Goal: Transaction & Acquisition: Purchase product/service

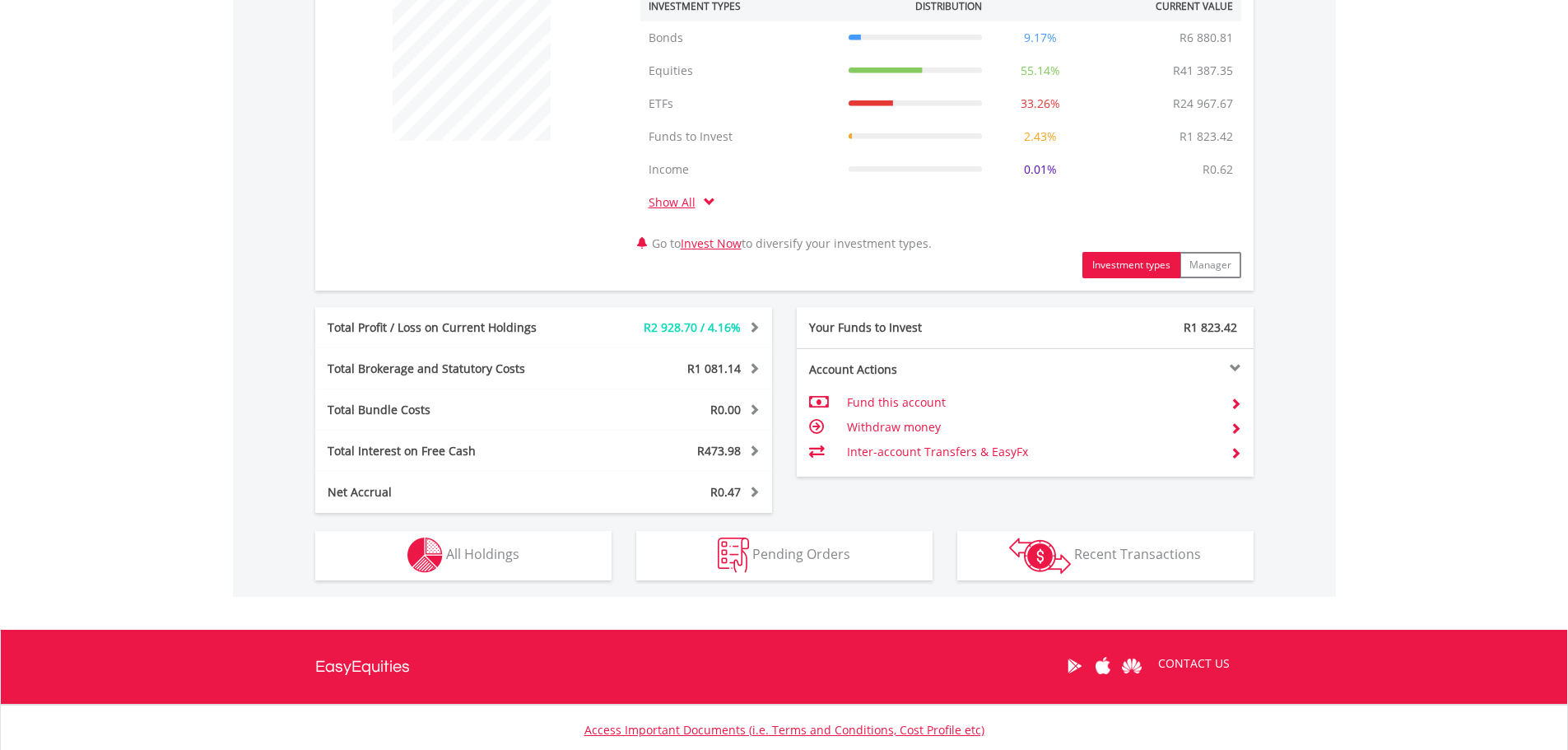
scroll to position [658, 0]
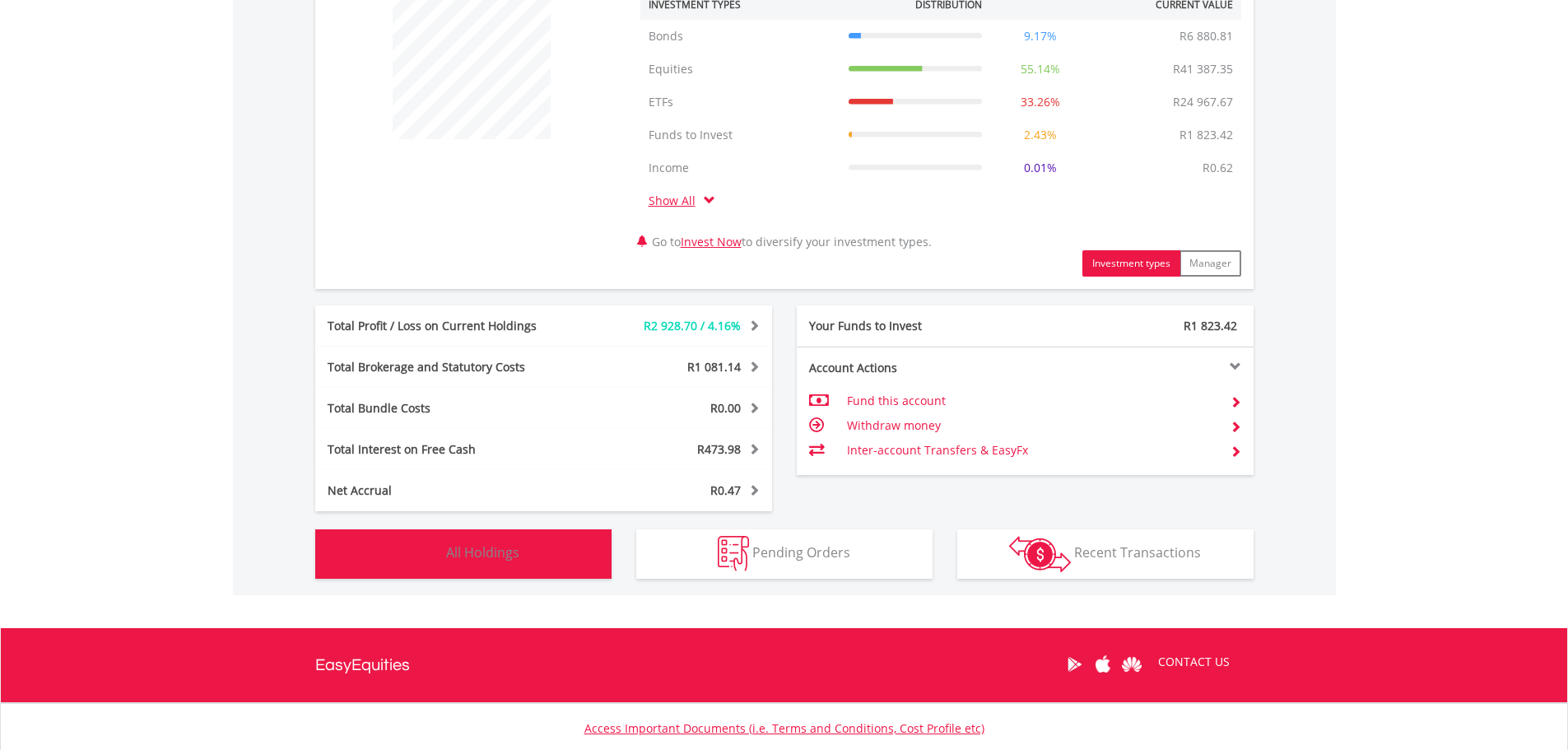
click at [519, 558] on button "Holdings All Holdings" at bounding box center [463, 553] width 296 height 49
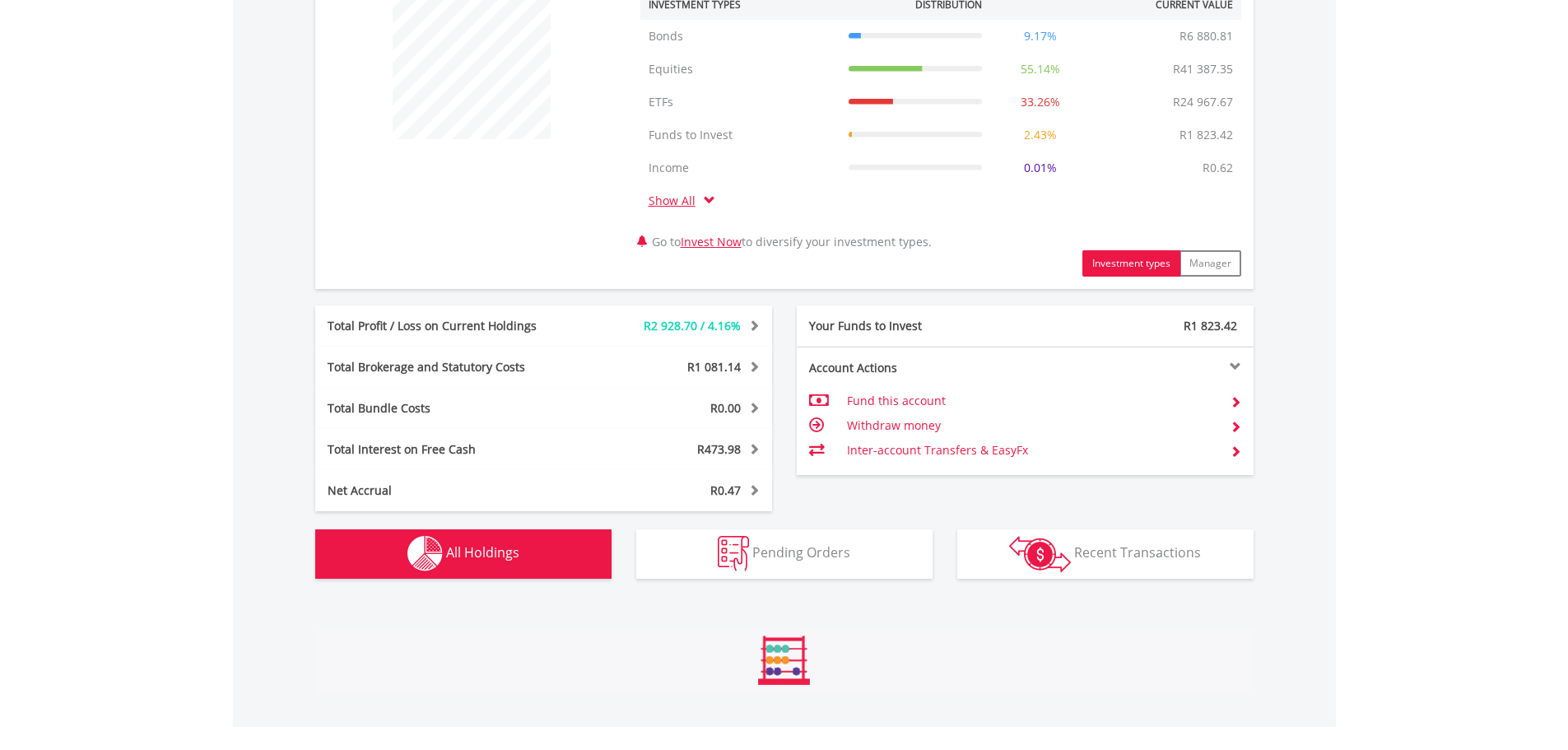
scroll to position [1286, 0]
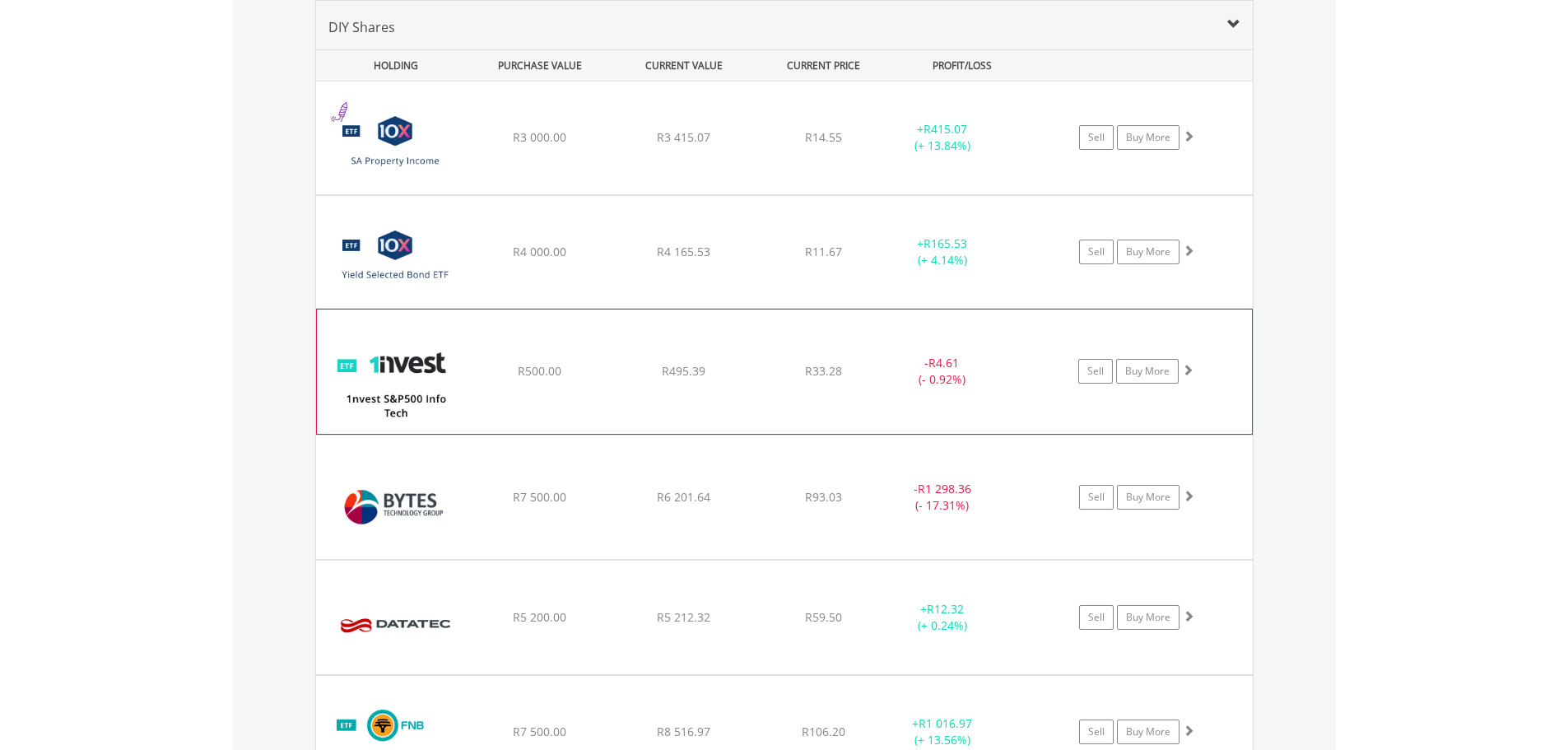
click at [624, 194] on div "﻿ 1nvest S&P500 Info Tech Index Feeder ETF R500.00 R495.39 R33.28 - R4.61 (- 0.…" at bounding box center [784, 137] width 937 height 113
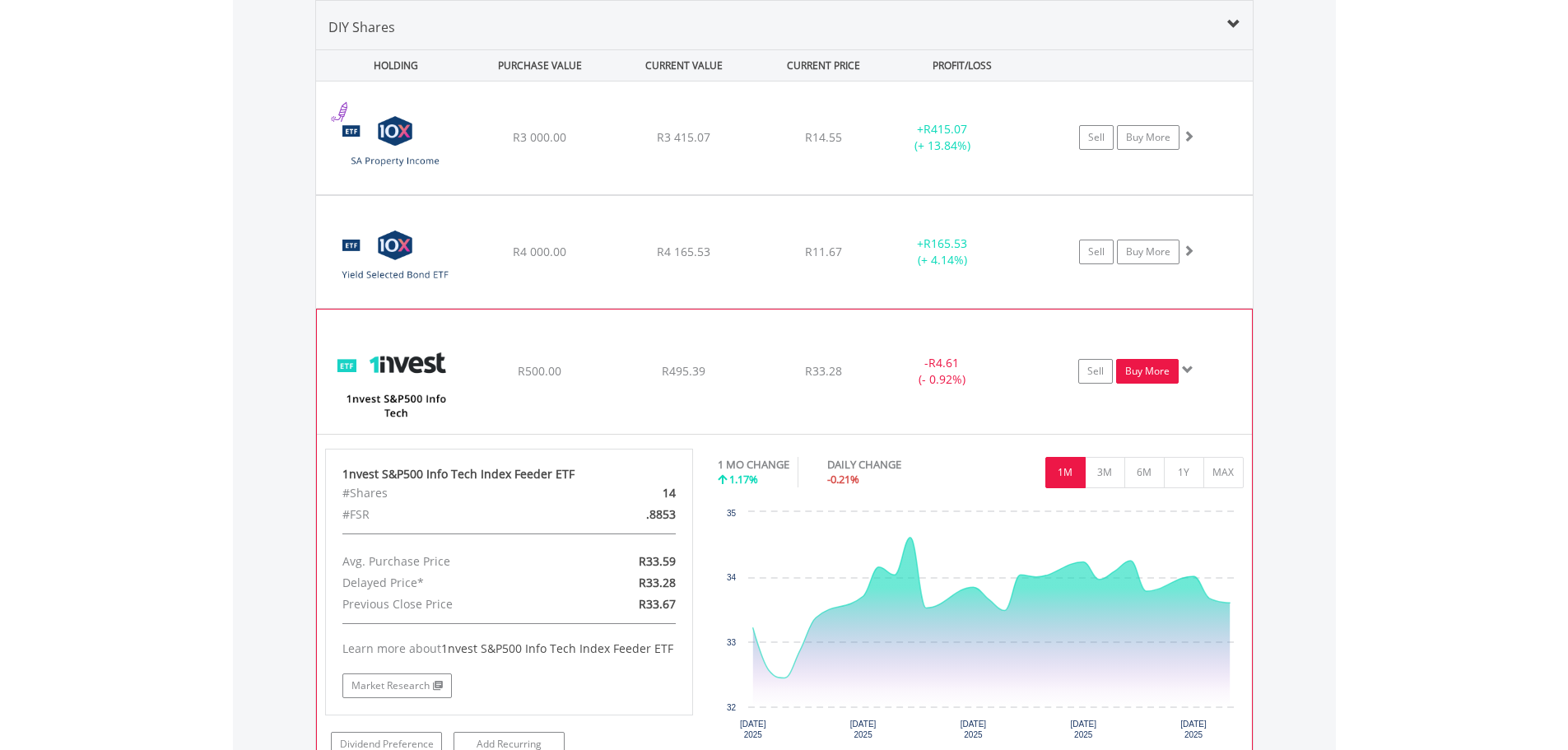
click at [1160, 371] on link "Buy More" at bounding box center [1147, 371] width 63 height 25
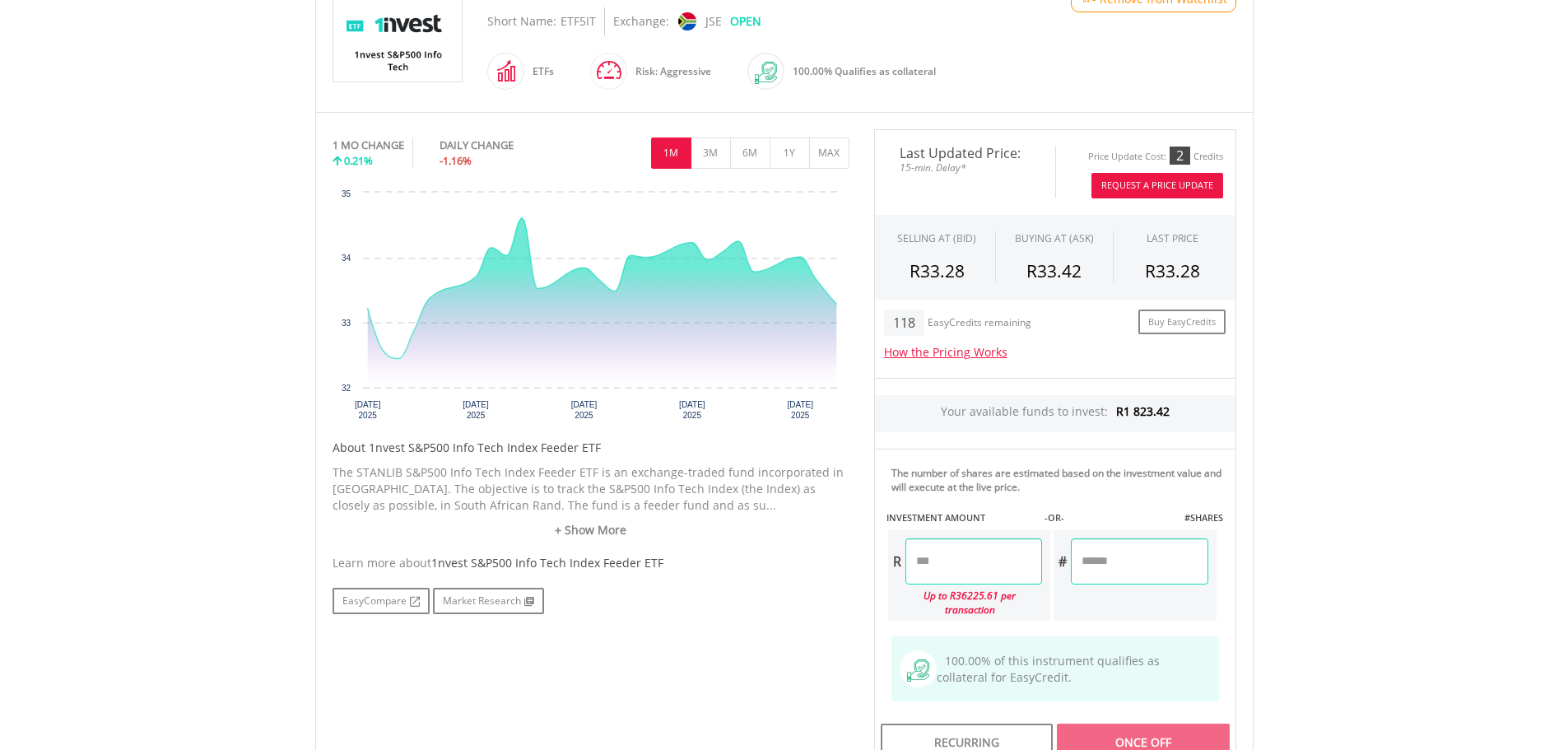
scroll to position [494, 0]
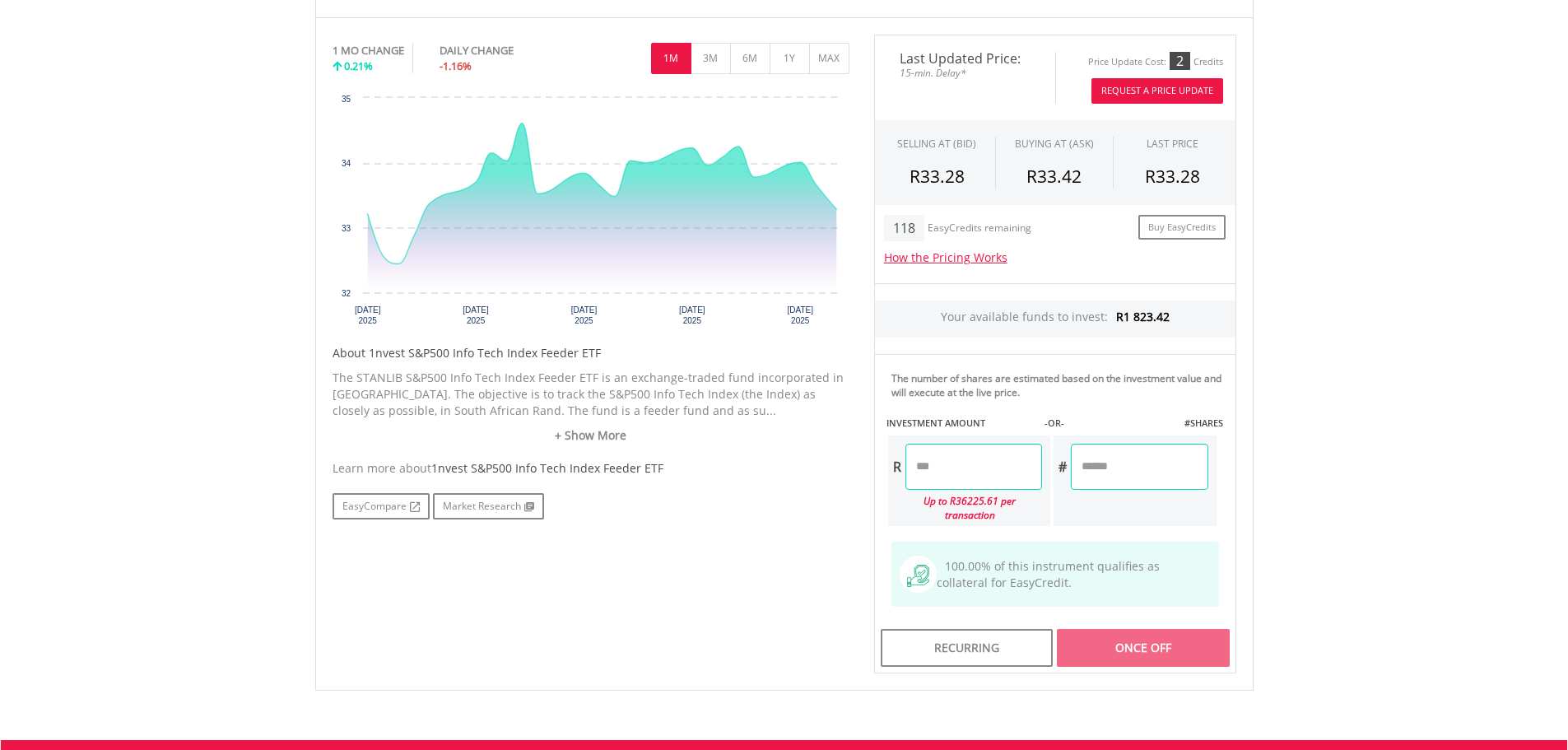
click at [919, 471] on input "number" at bounding box center [973, 467] width 137 height 46
type input "******"
type input "*******"
click at [1129, 466] on div "Last Updated Price: 15-min. Delay* Price Update Cost: 2 Credits Request A Price…" at bounding box center [1055, 354] width 387 height 639
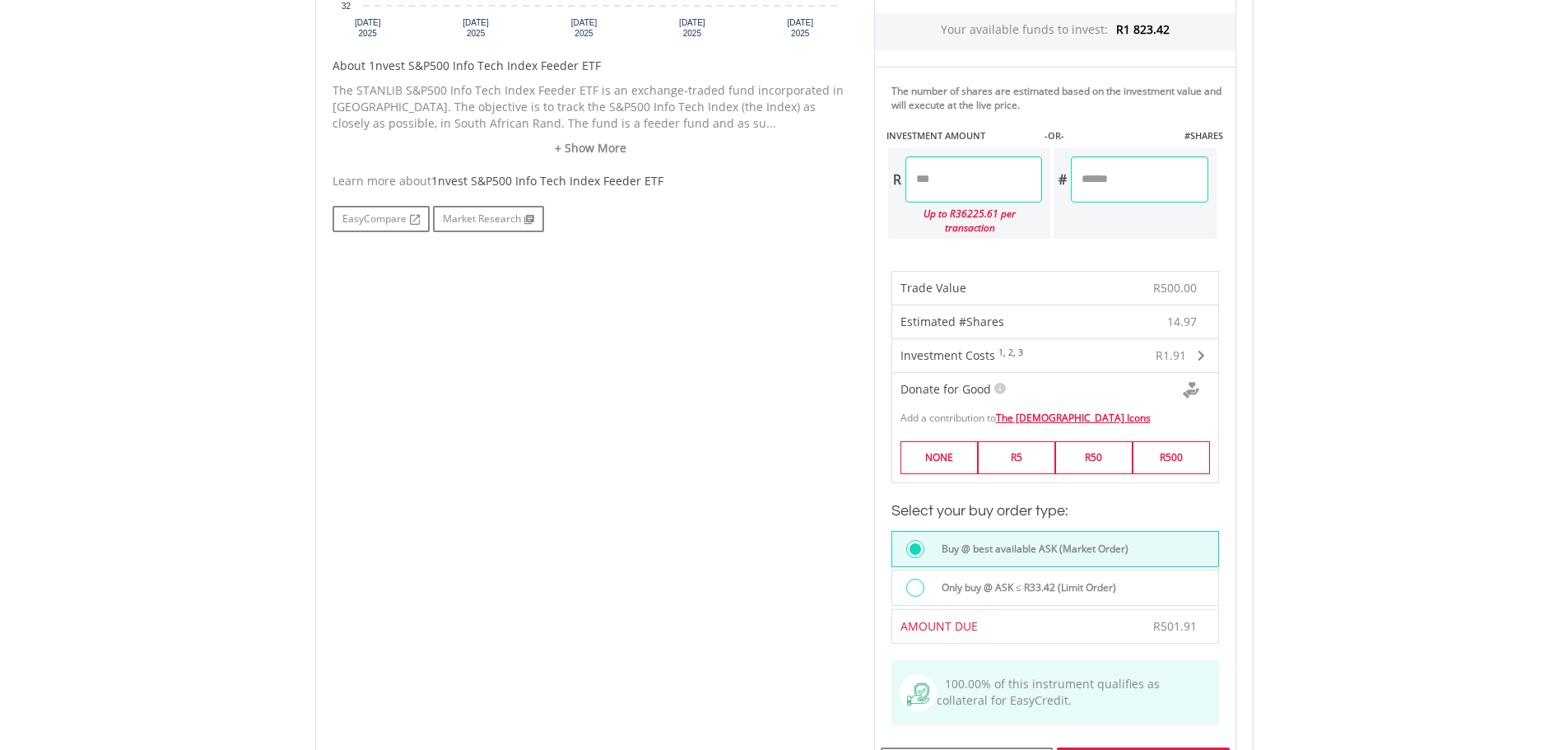
scroll to position [905, 0]
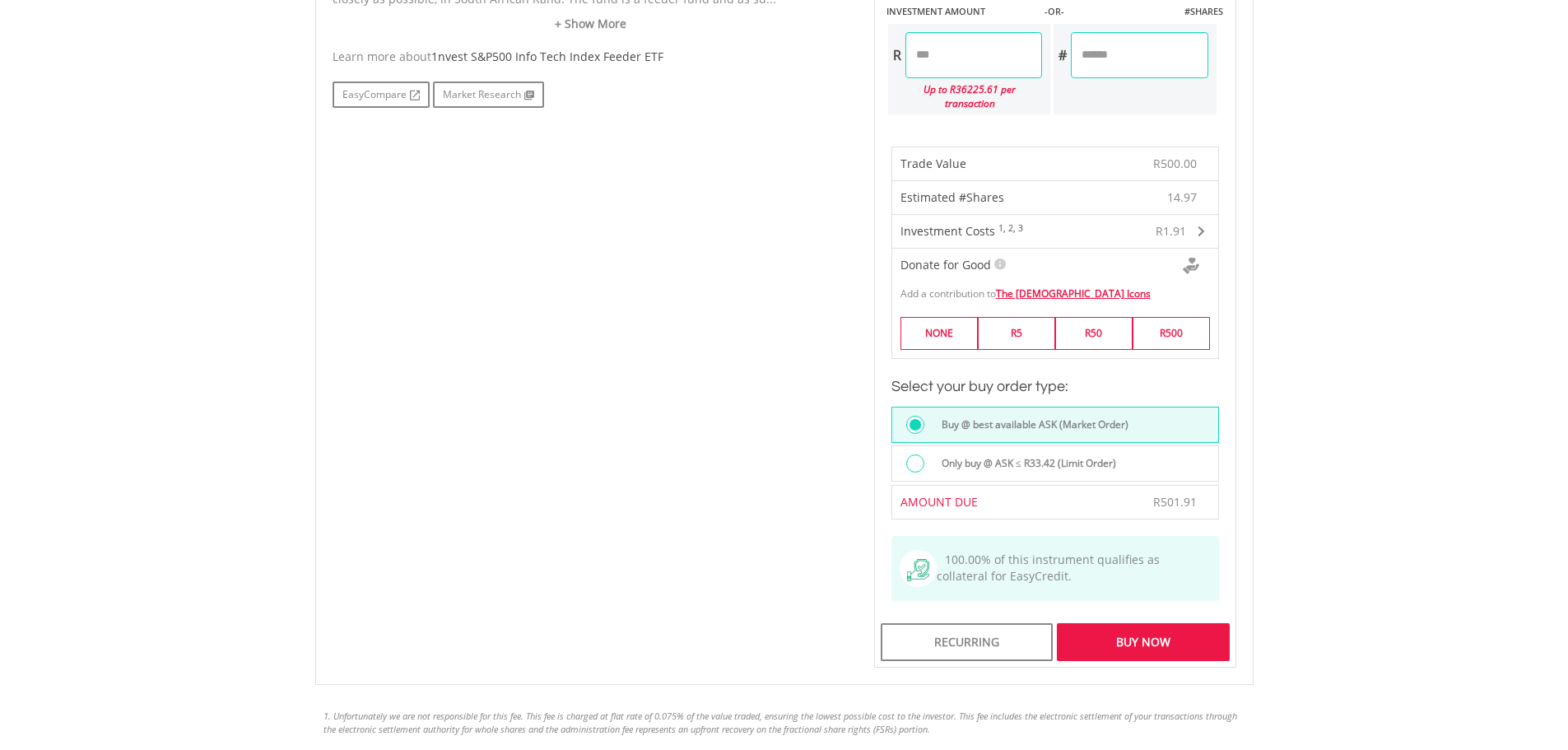
click at [913, 454] on div at bounding box center [915, 463] width 18 height 18
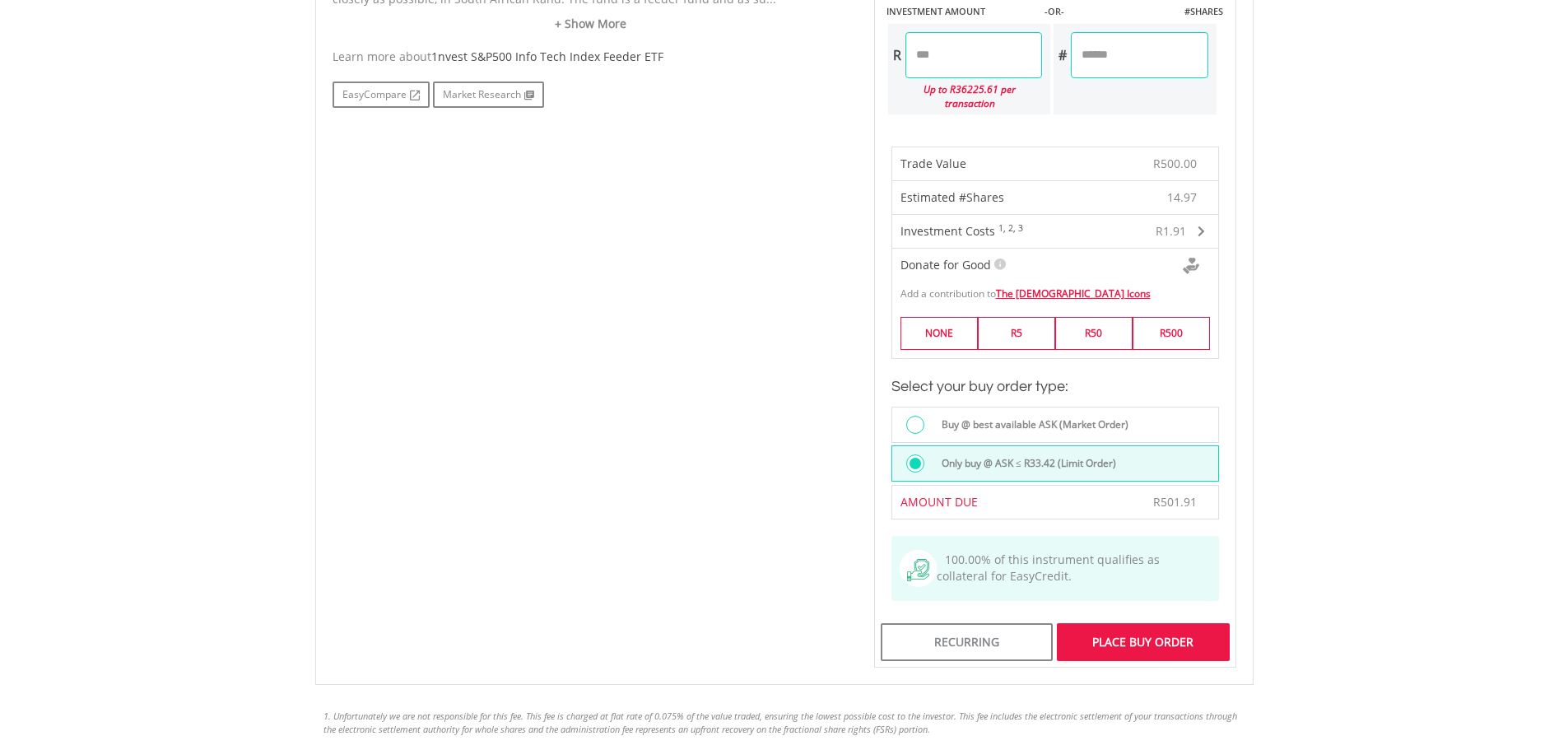
click at [1134, 624] on div "Place Buy Order" at bounding box center [1143, 642] width 172 height 38
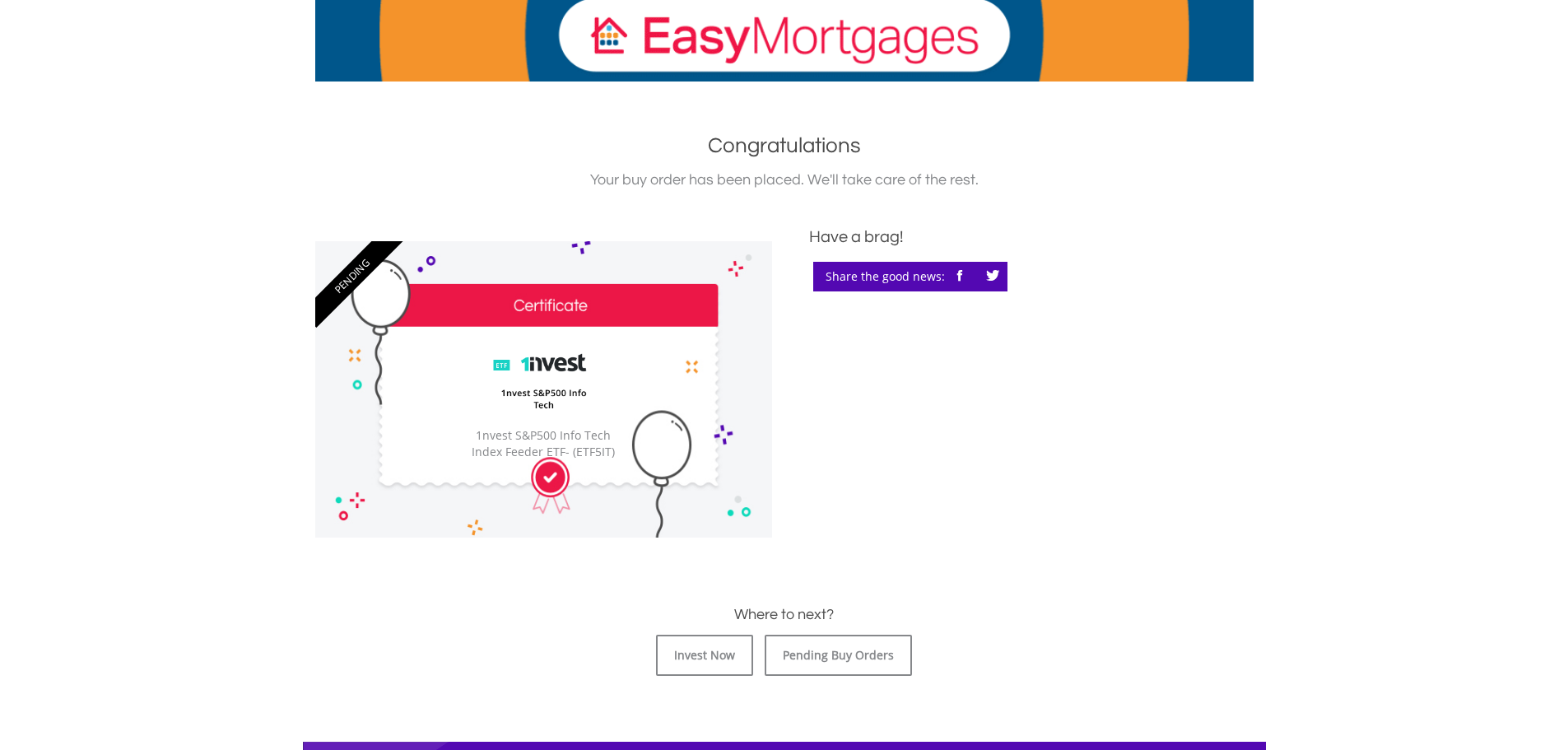
scroll to position [412, 0]
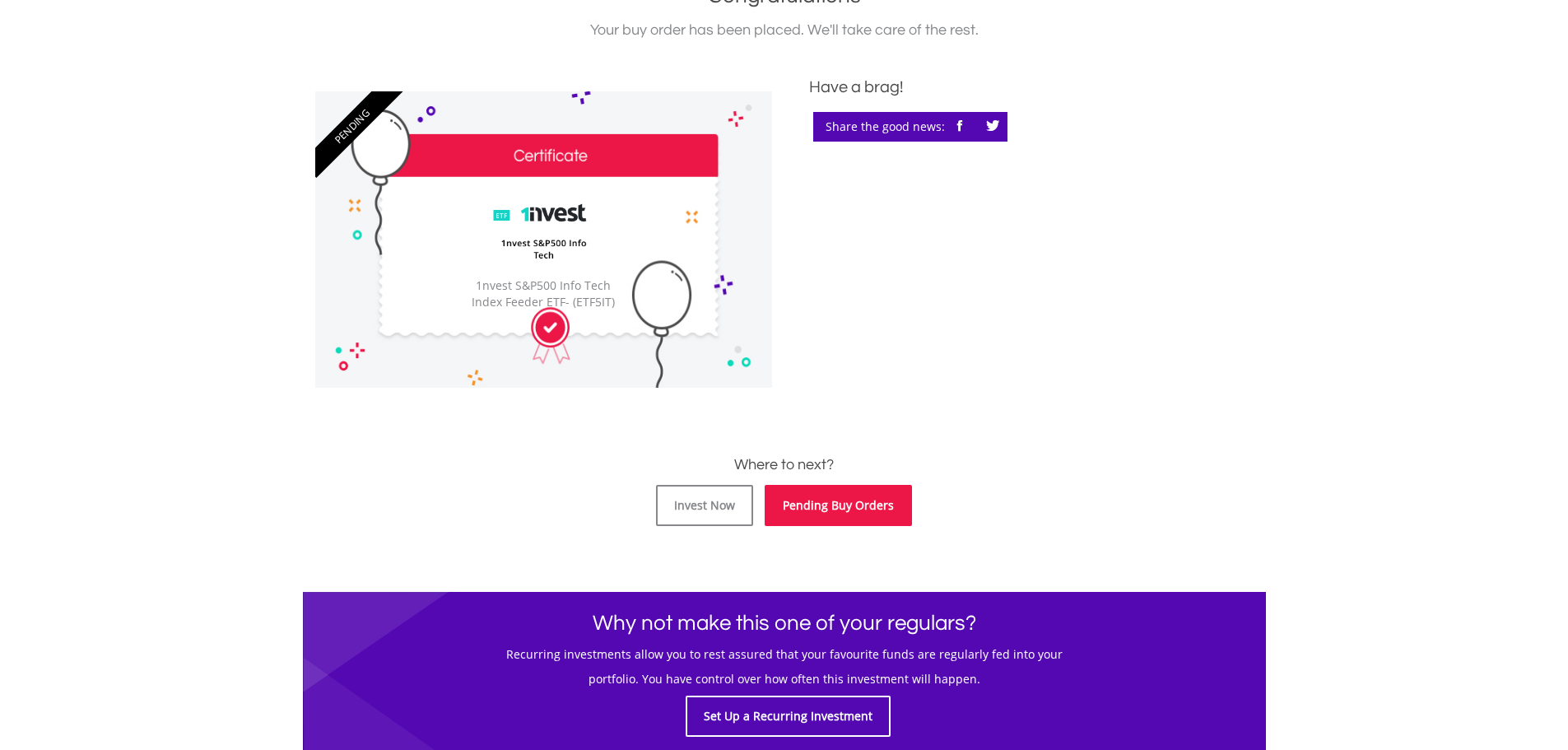
click at [813, 508] on link "Pending Buy Orders" at bounding box center [838, 505] width 147 height 41
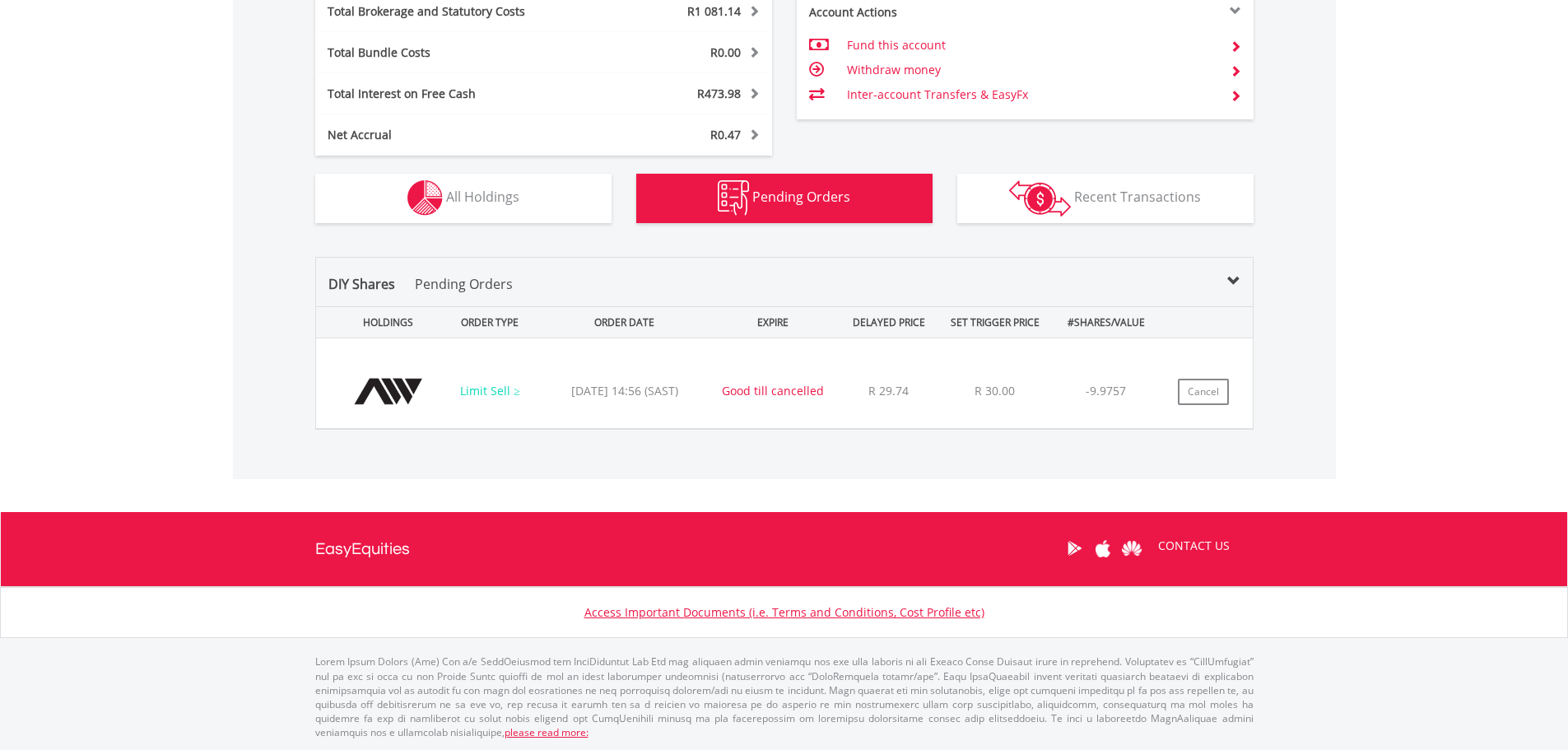
scroll to position [158, 313]
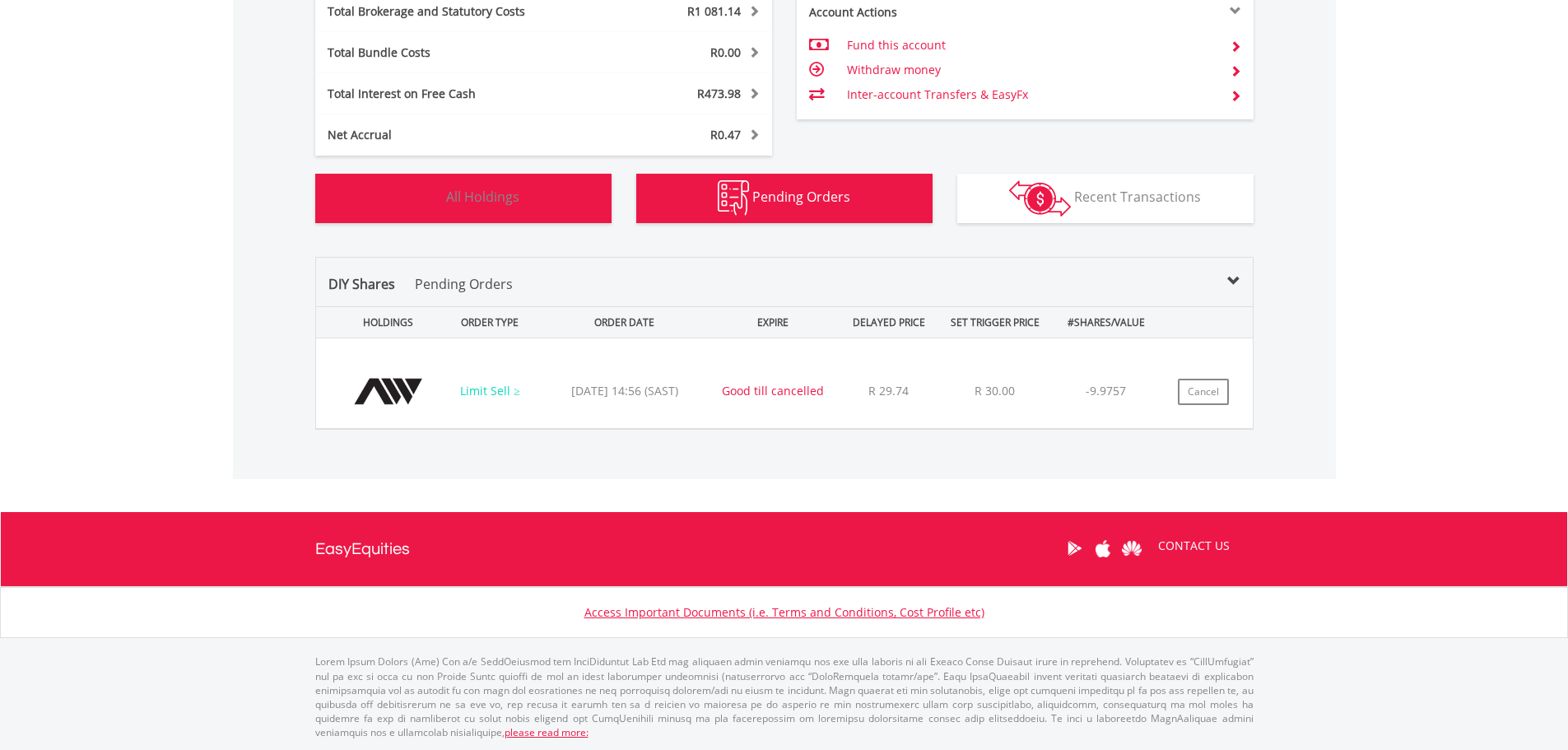
click at [464, 194] on span "All Holdings" at bounding box center [482, 197] width 73 height 18
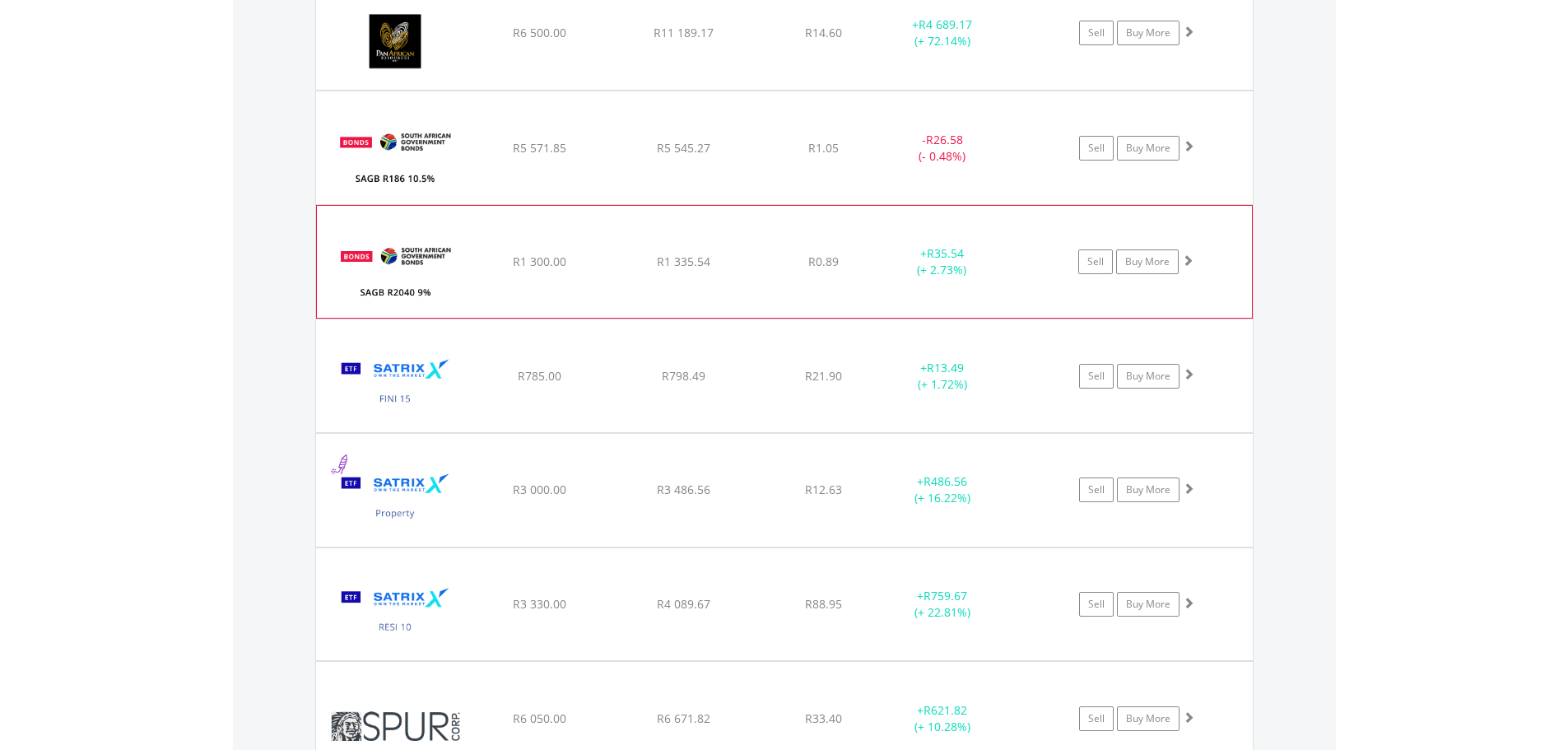
scroll to position [2603, 0]
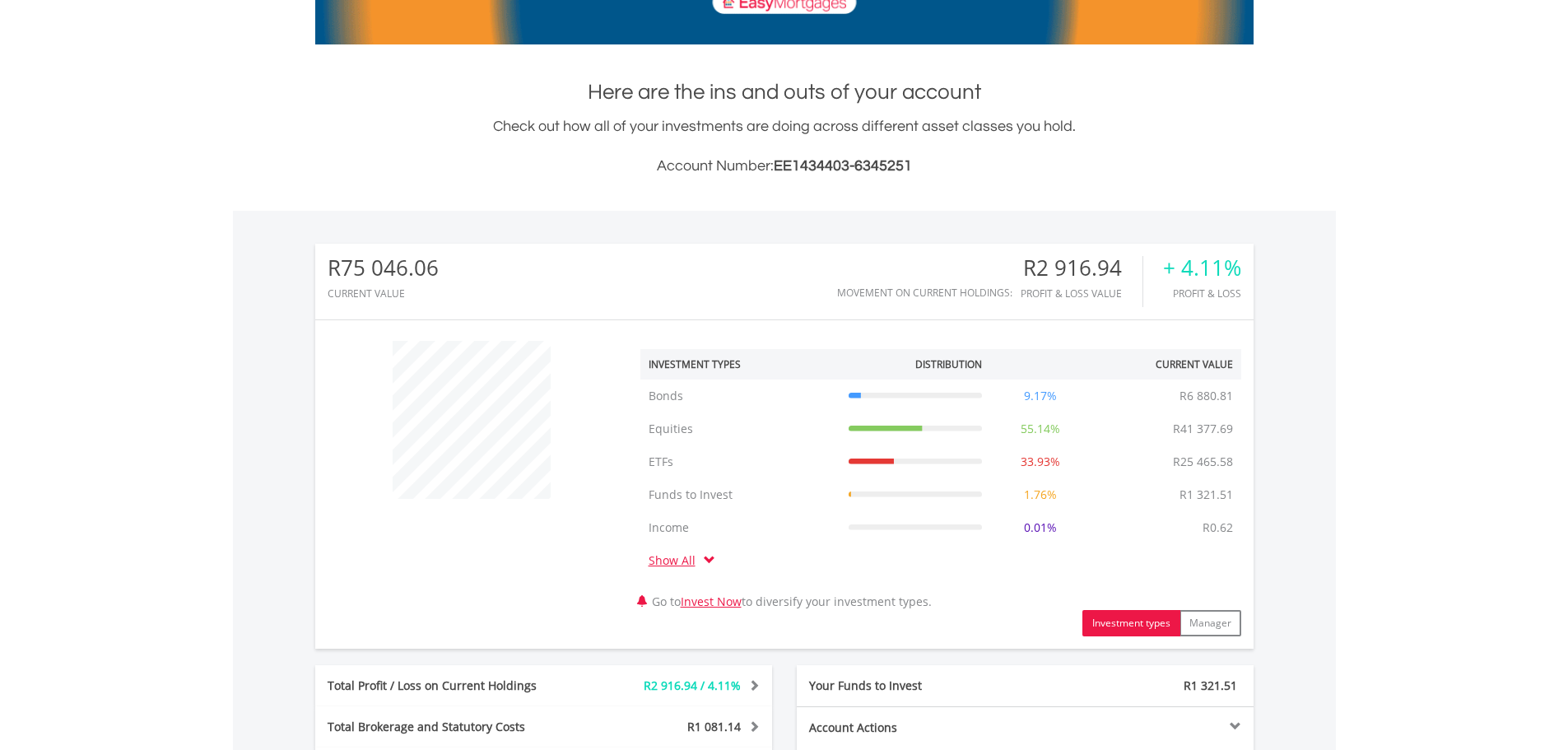
scroll to position [0, 0]
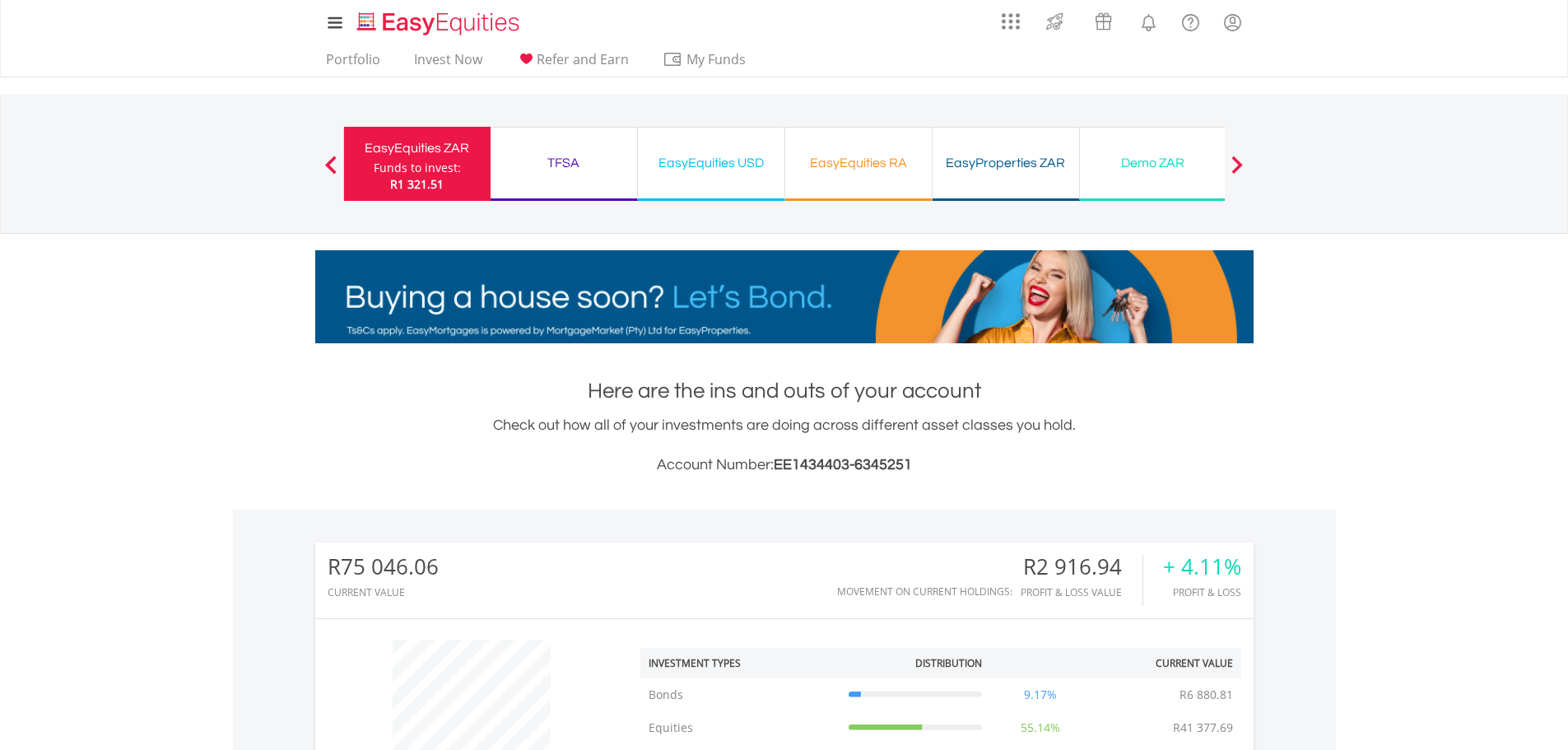
click at [880, 165] on div "EasyEquities RA" at bounding box center [858, 162] width 127 height 23
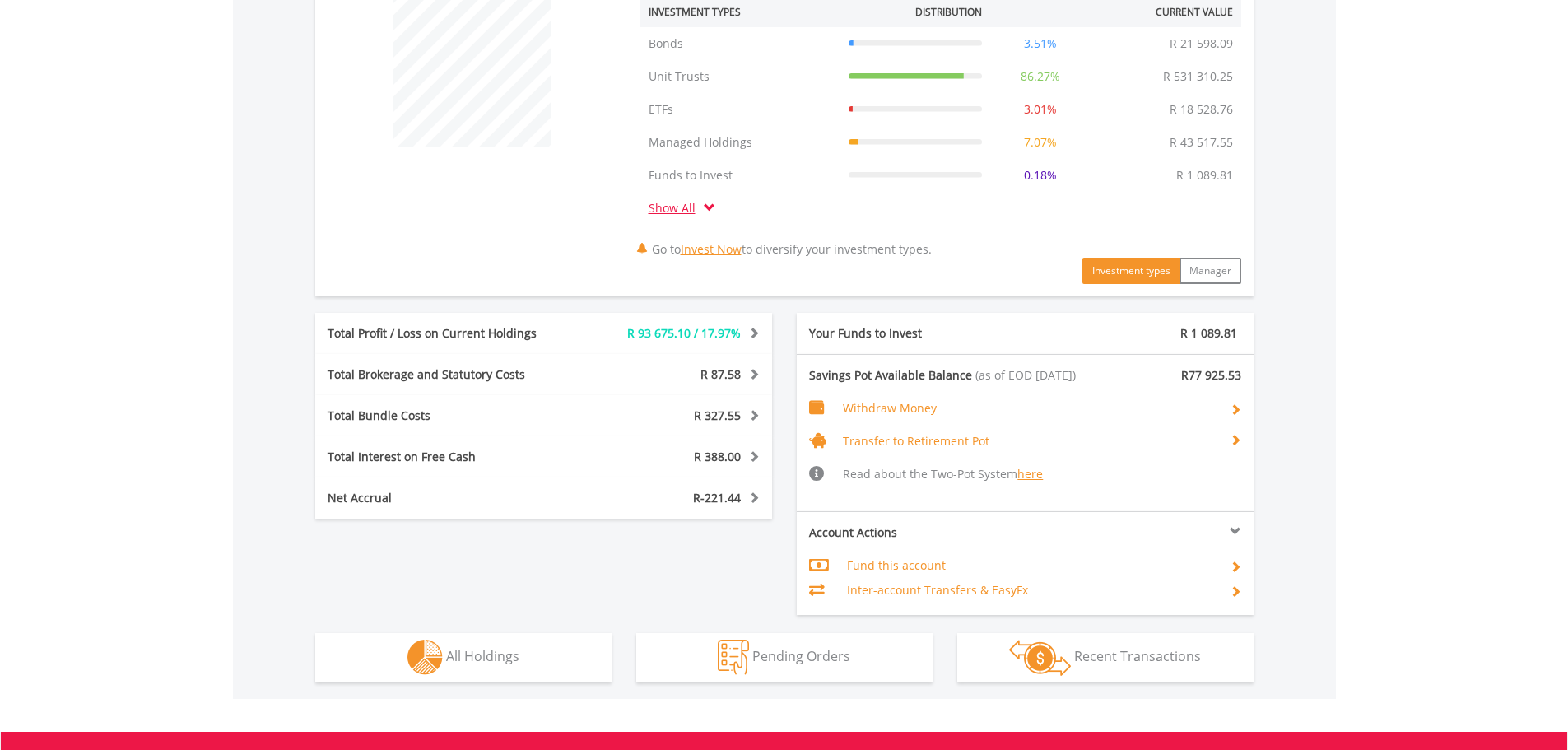
scroll to position [658, 0]
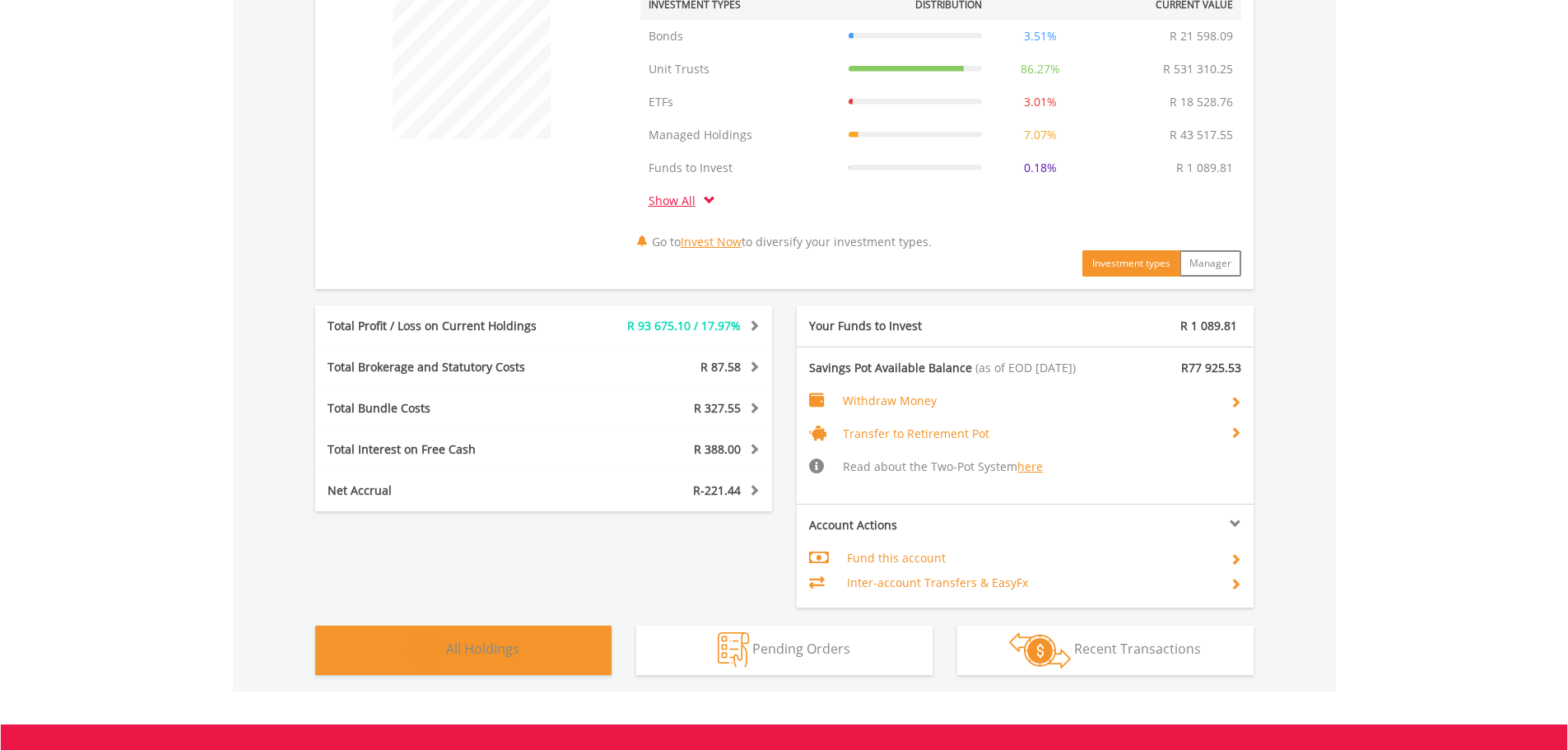
click at [472, 666] on button "Holdings All Holdings" at bounding box center [463, 649] width 296 height 49
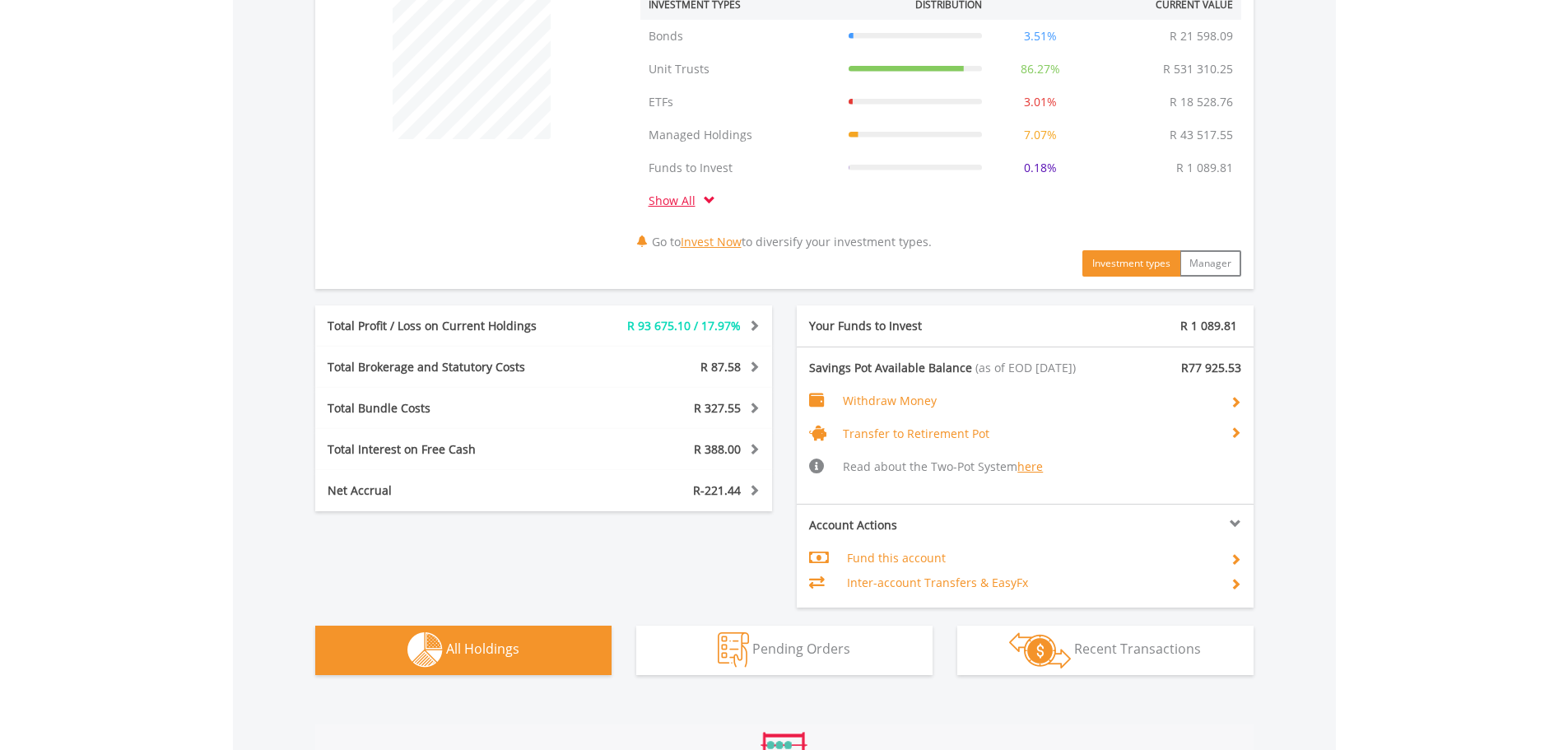
scroll to position [1383, 0]
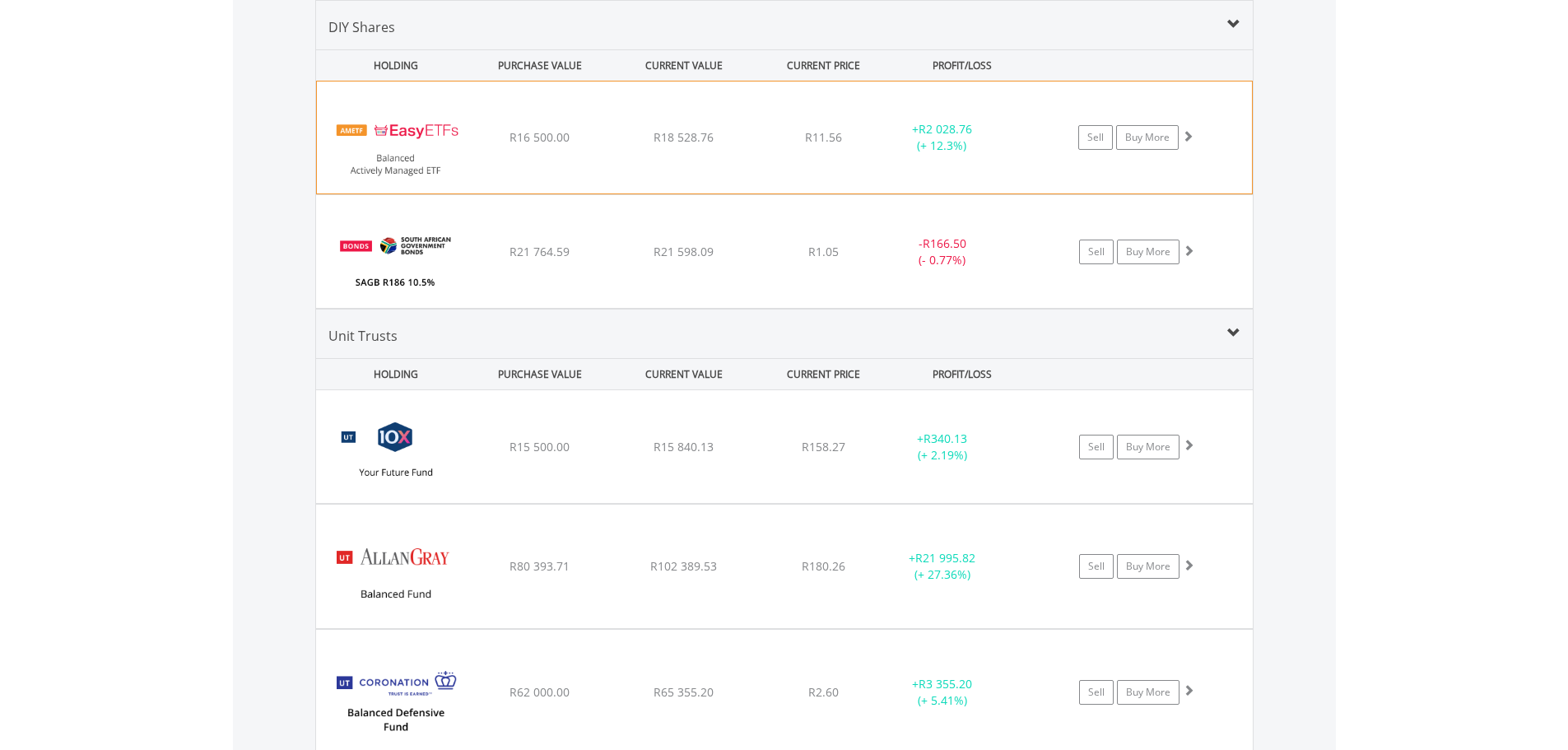
click at [541, 139] on span "R16 500.00" at bounding box center [539, 137] width 60 height 16
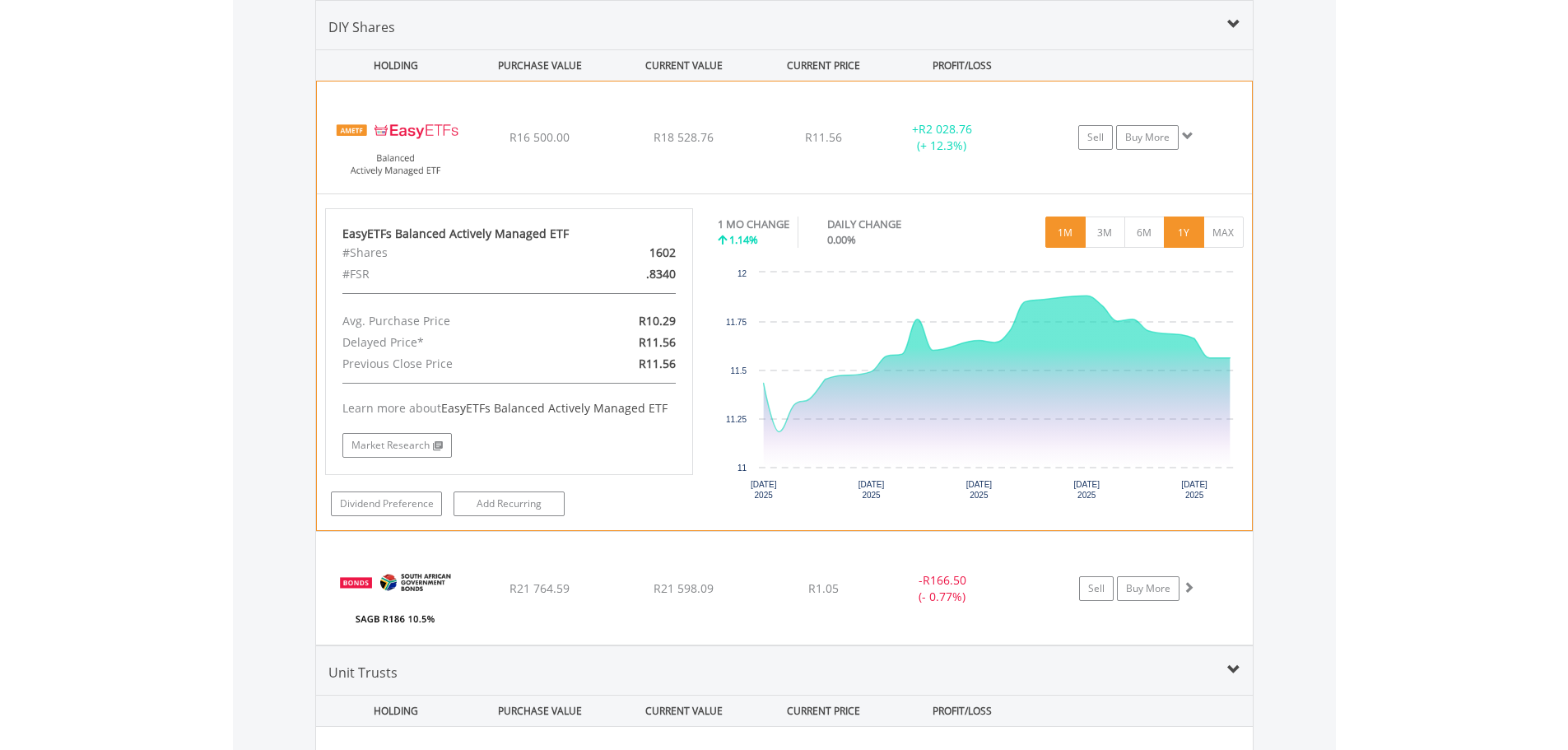
click at [1179, 239] on button "1Y" at bounding box center [1184, 231] width 40 height 31
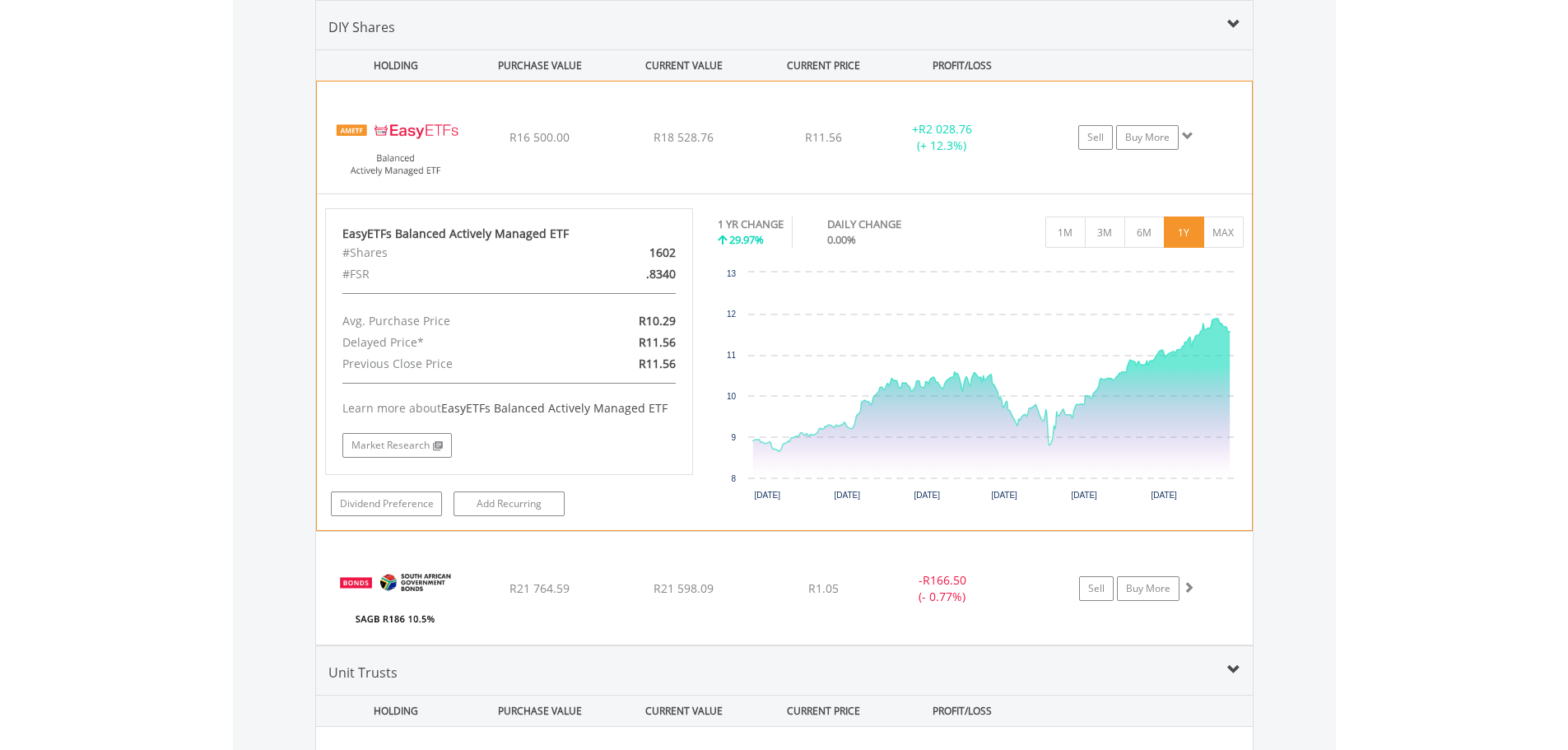
click at [627, 146] on div "R18 528.76" at bounding box center [684, 137] width 140 height 16
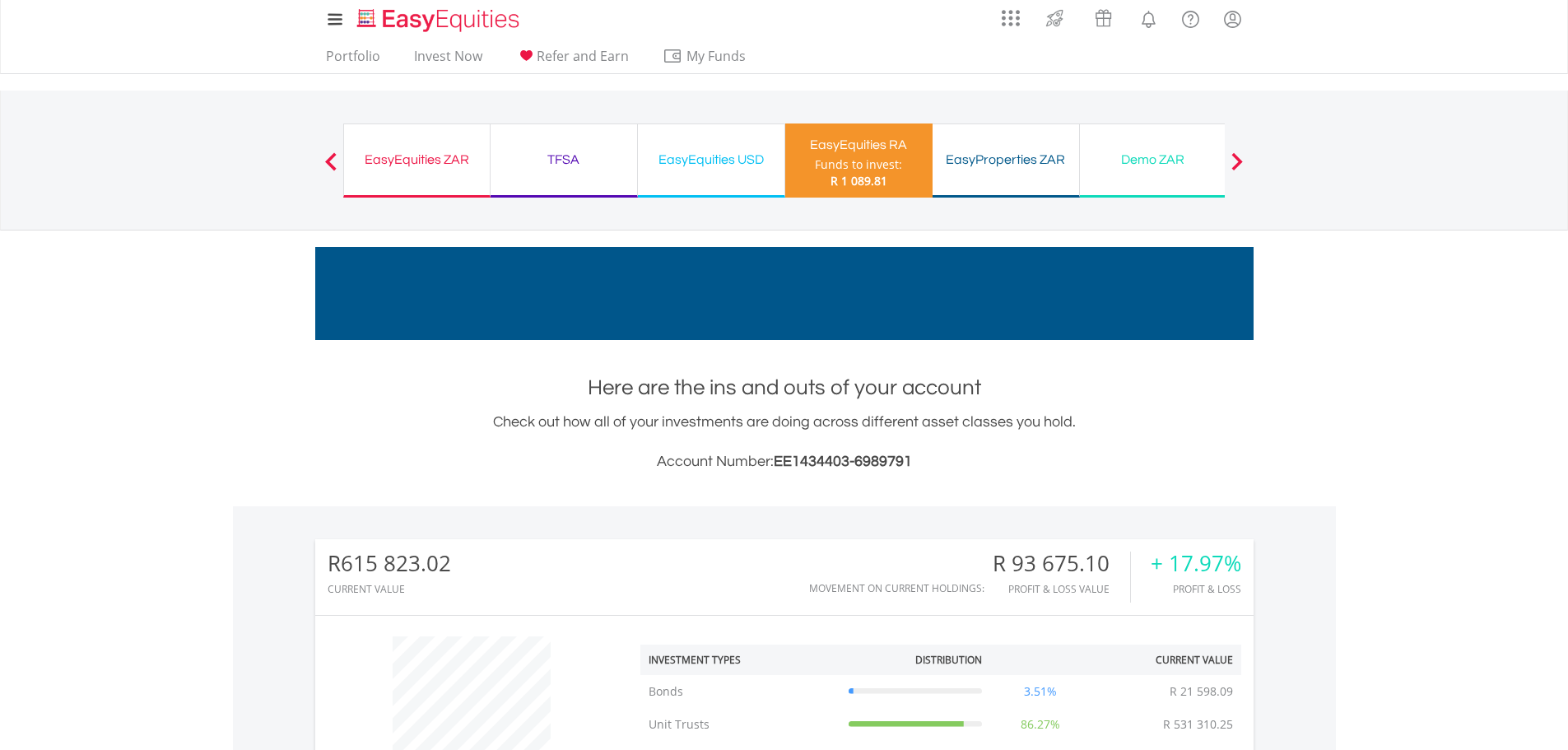
scroll to position [0, 0]
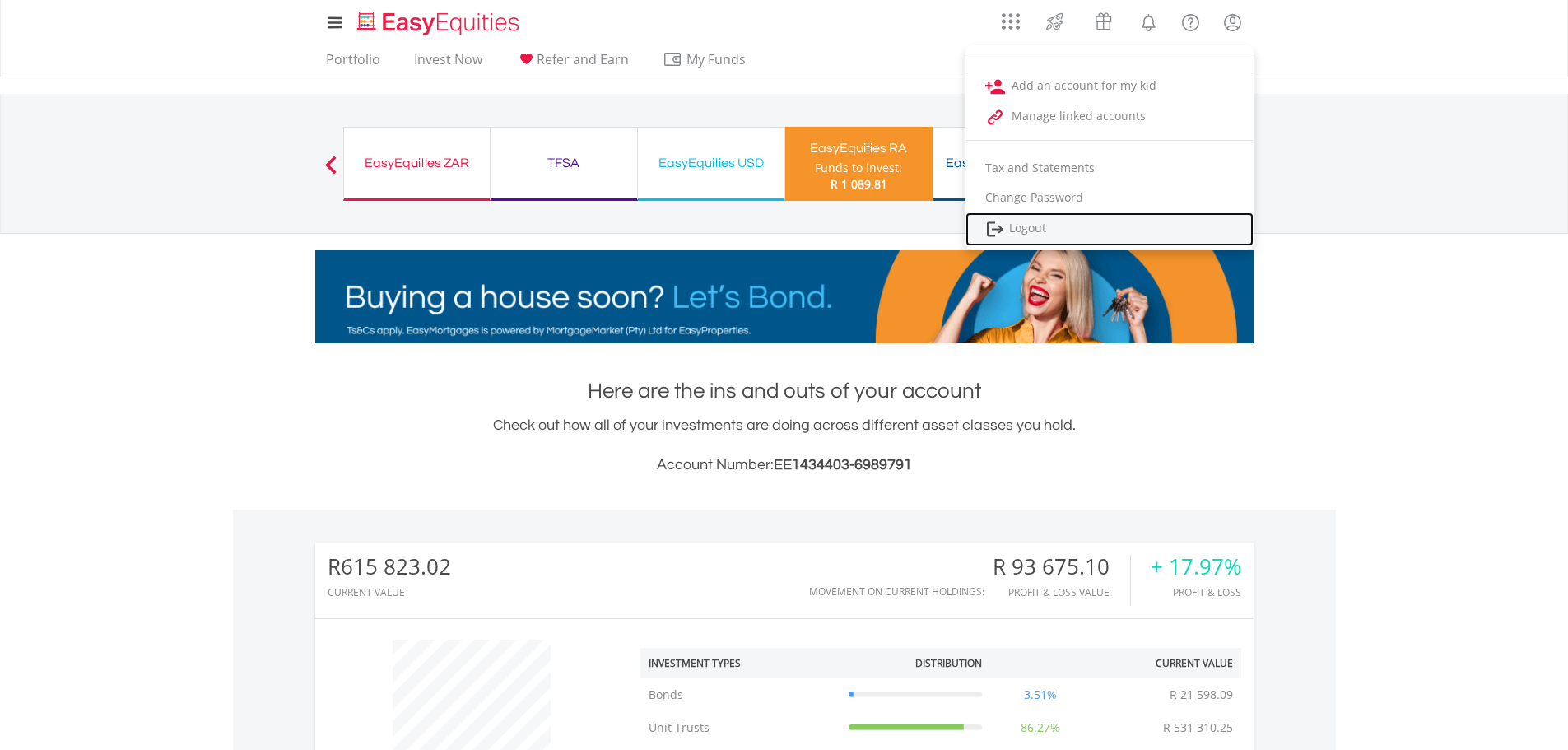
click at [1049, 230] on link "Logout" at bounding box center [1109, 229] width 288 height 34
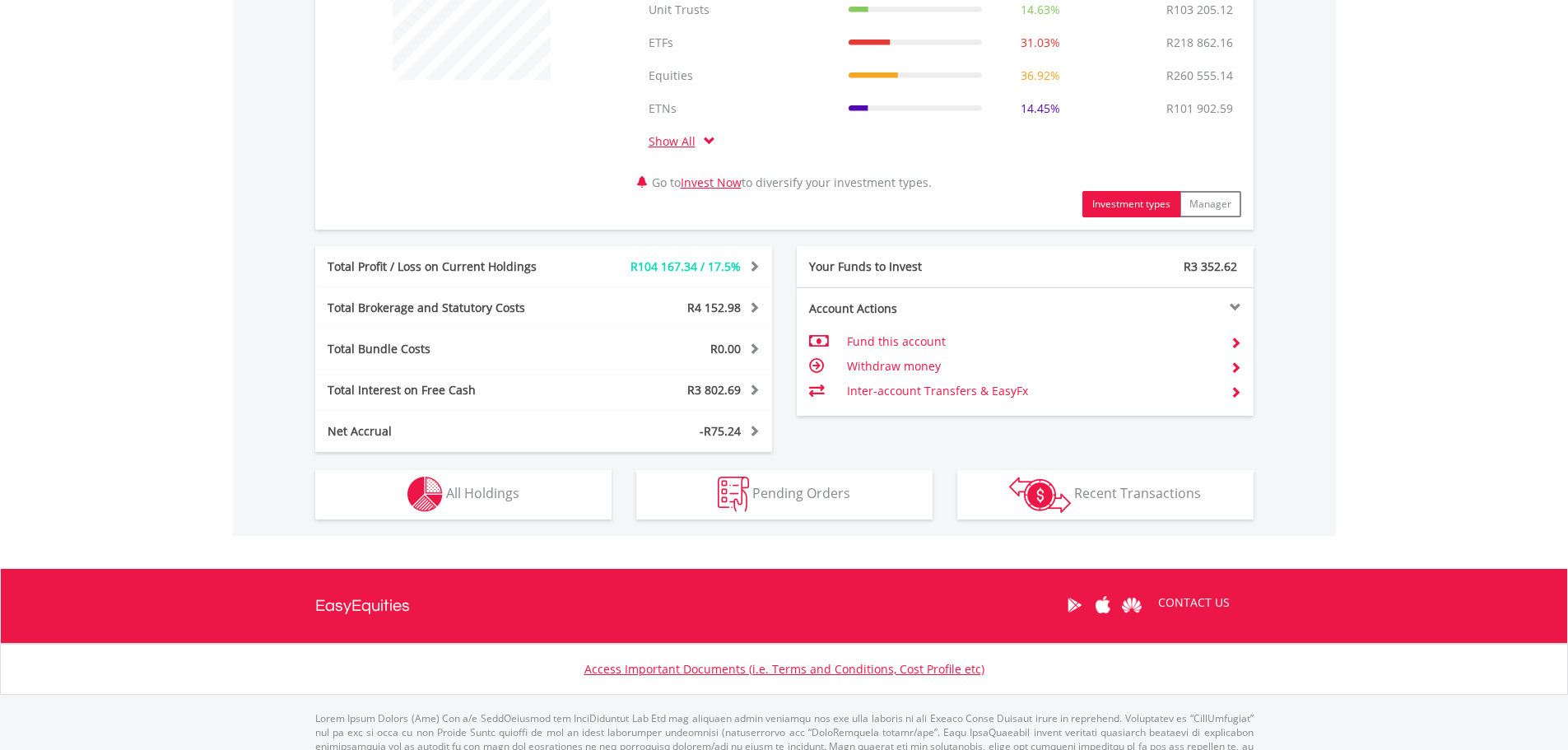
scroll to position [774, 0]
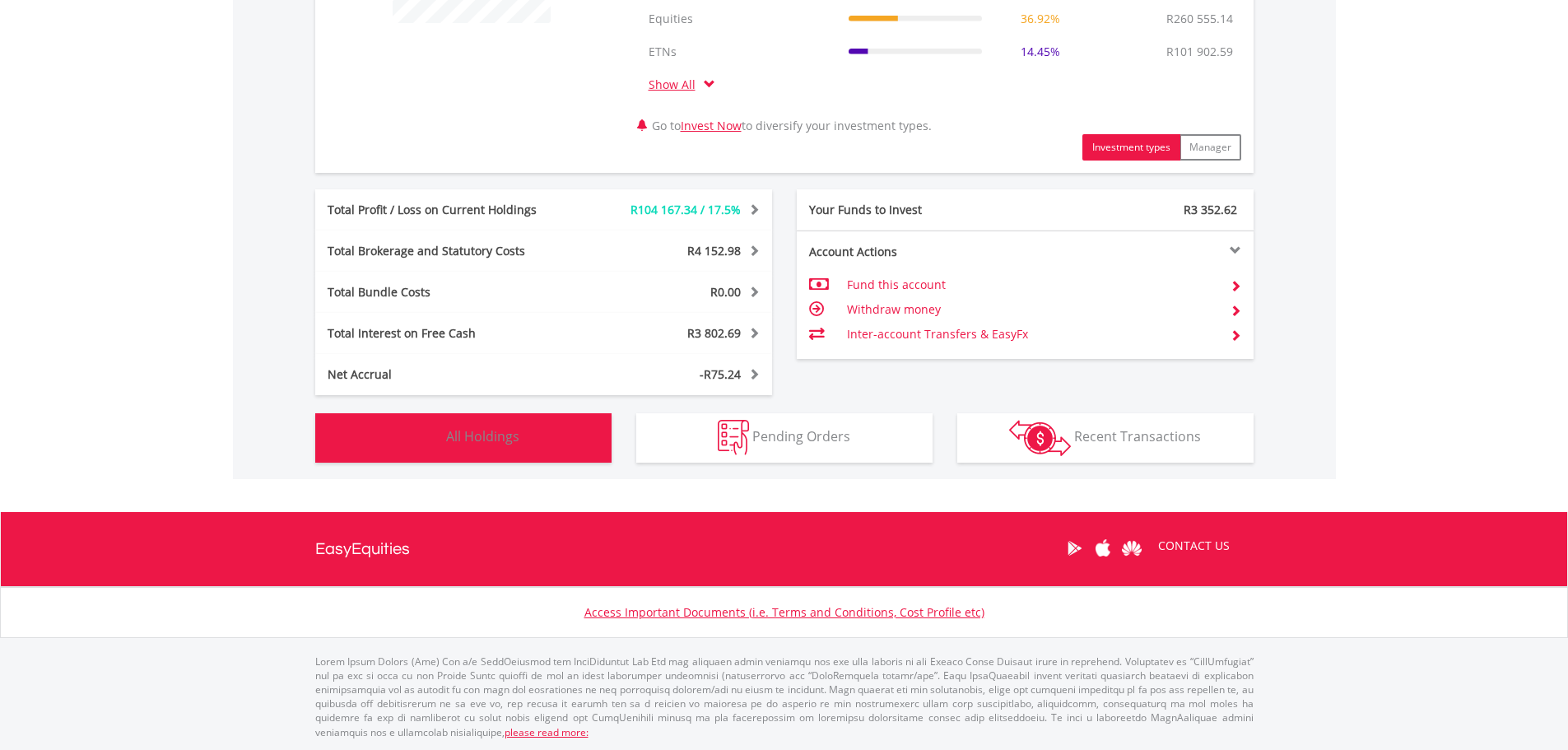
click at [502, 443] on span "All Holdings" at bounding box center [482, 436] width 73 height 18
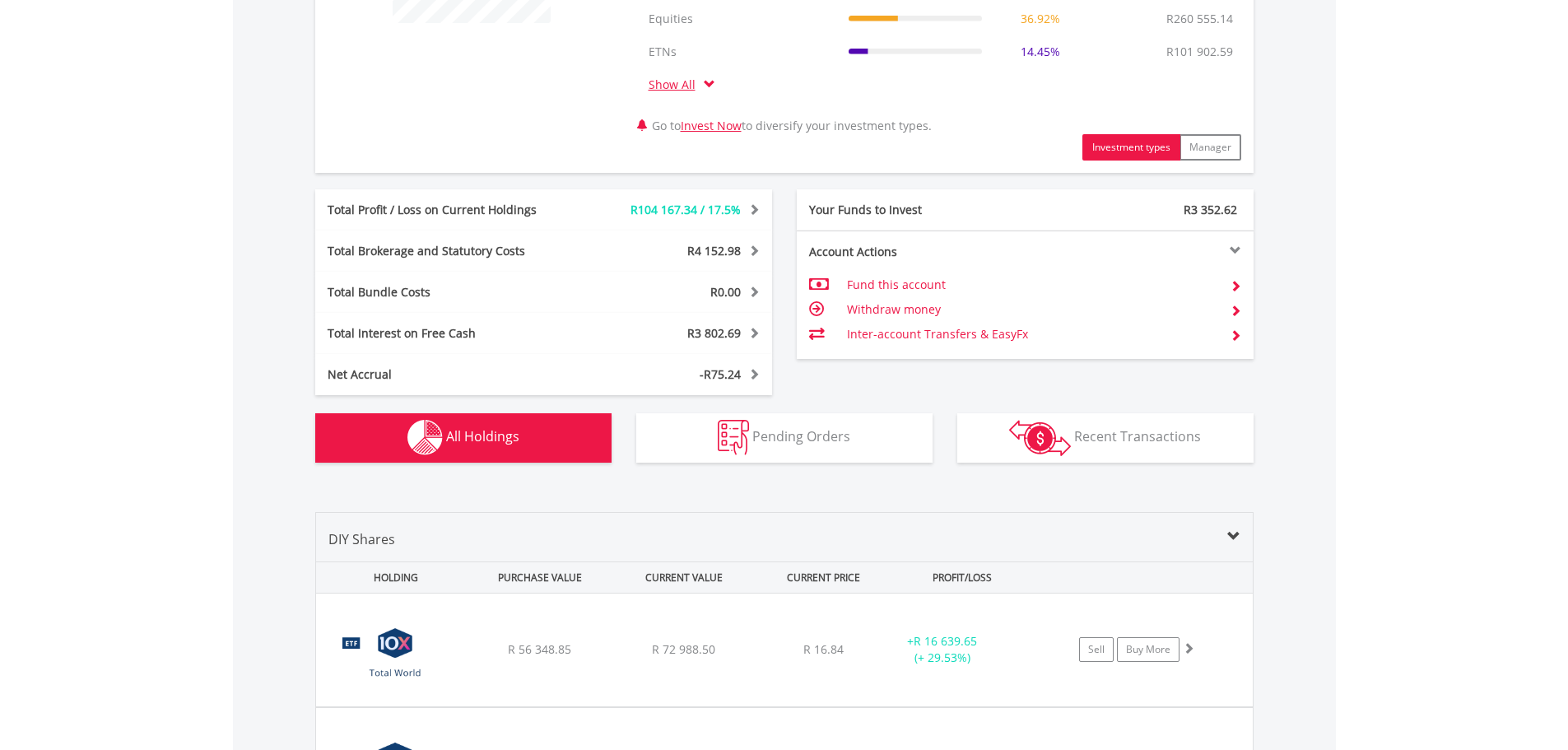
scroll to position [1286, 0]
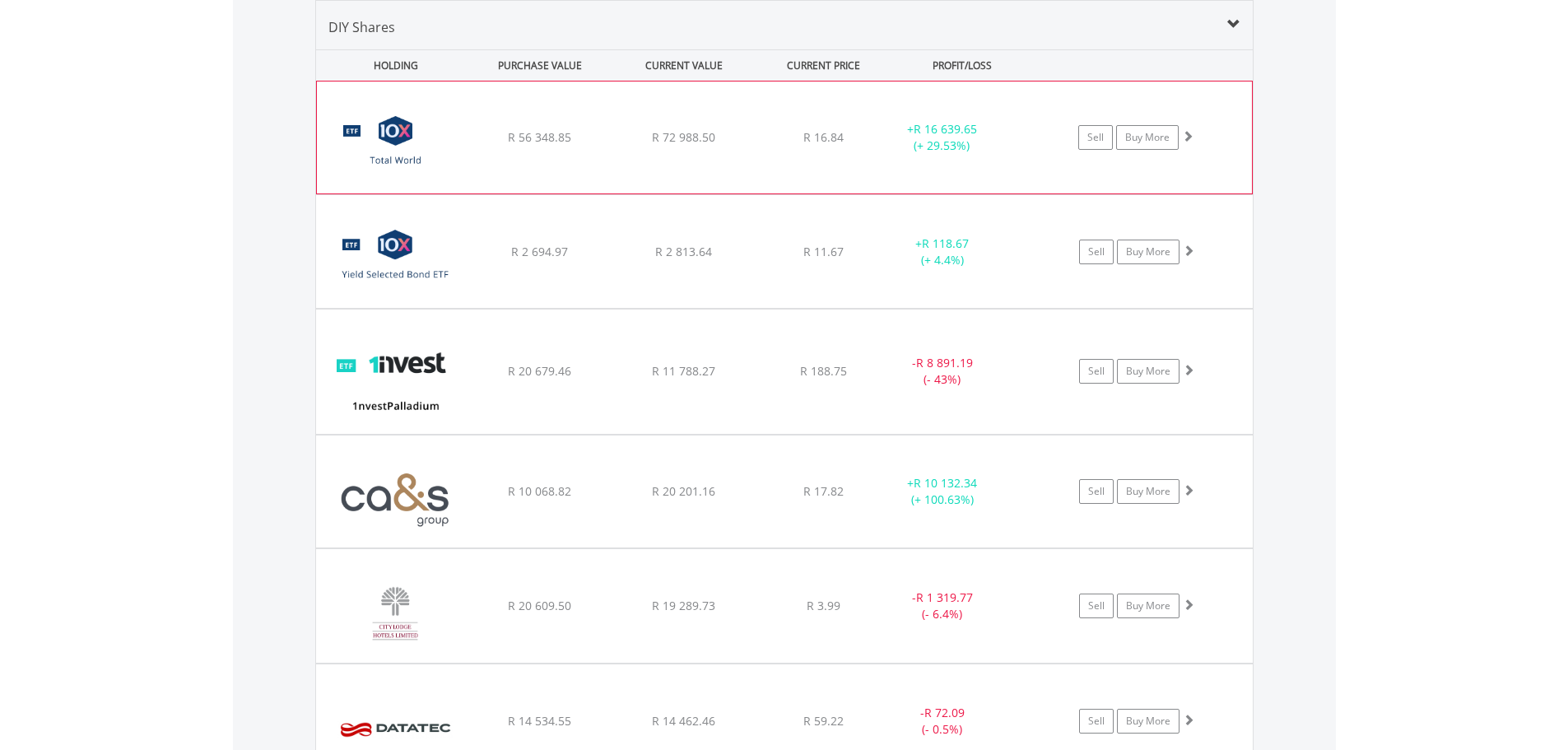
click at [606, 151] on div "﻿ 10X Total World Stock Feeder Exchange Traded Fund R 56 348.85 R 72 988.50 R 1…" at bounding box center [784, 137] width 935 height 112
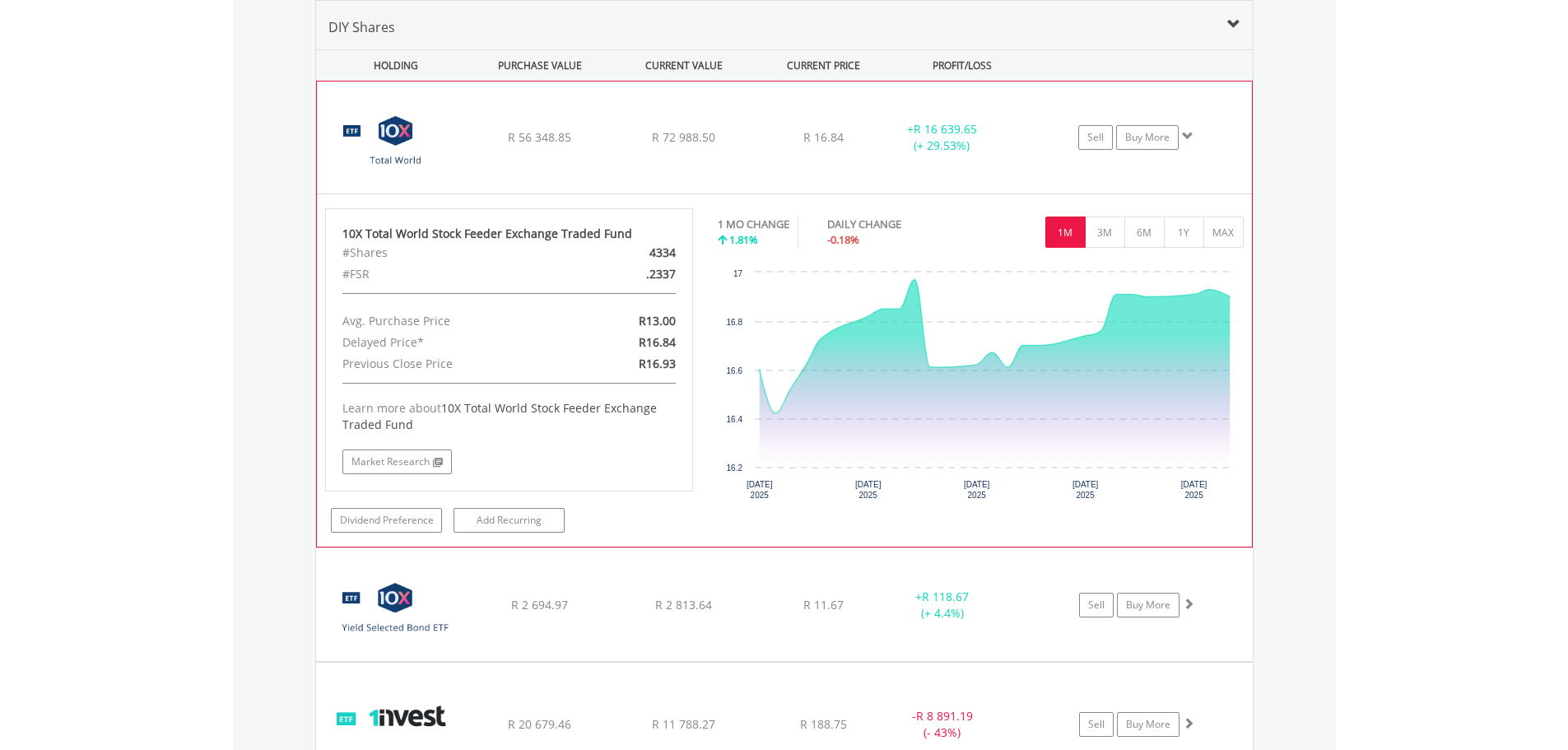
click at [606, 151] on div "﻿ 10X Total World Stock Feeder Exchange Traded Fund R 56 348.85 R 72 988.50 R 1…" at bounding box center [784, 137] width 935 height 112
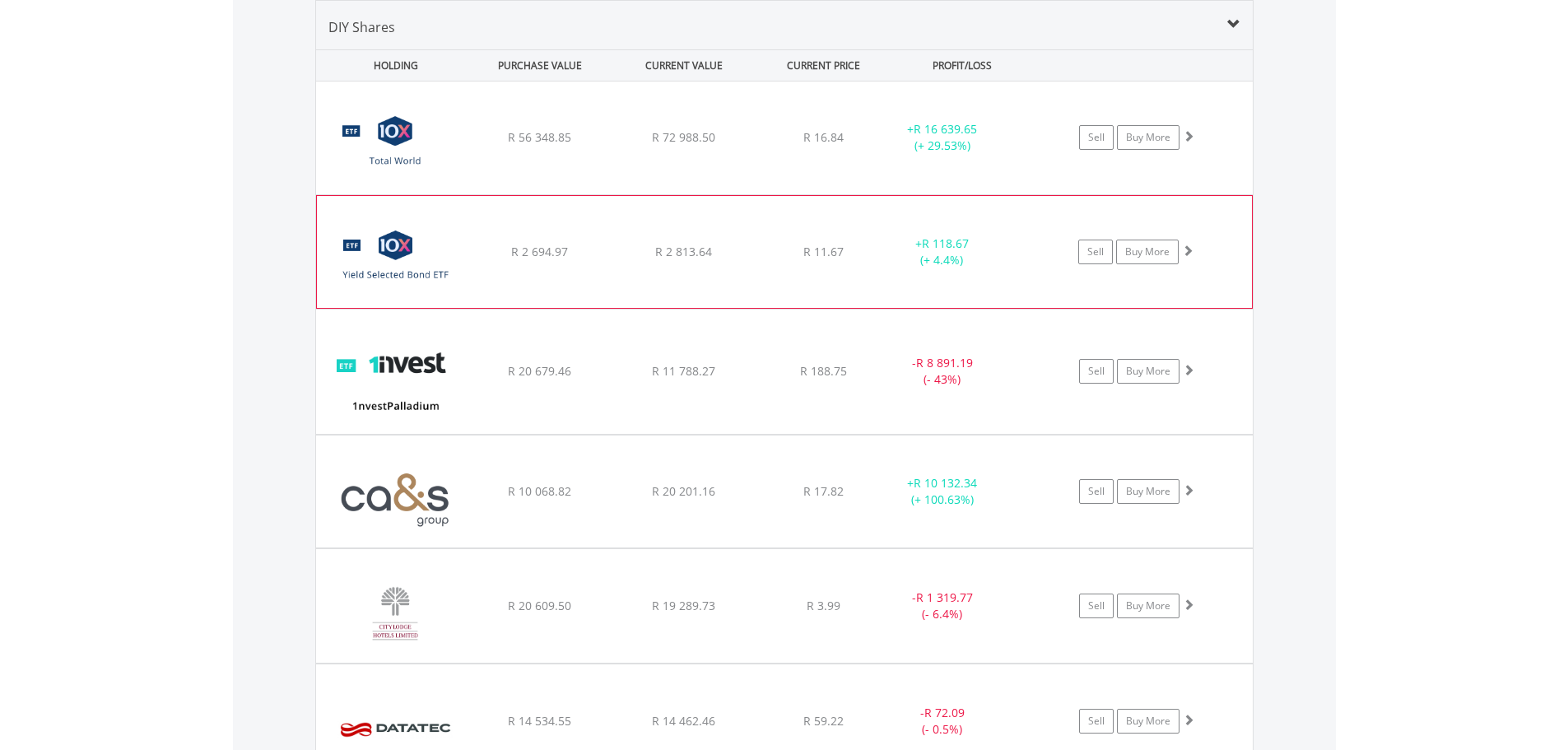
click at [612, 194] on div "﻿ 10X Yield Selected Bond Exchange Traded Fund R 2 694.97 R 2 813.64 R 11.67 + …" at bounding box center [784, 137] width 937 height 113
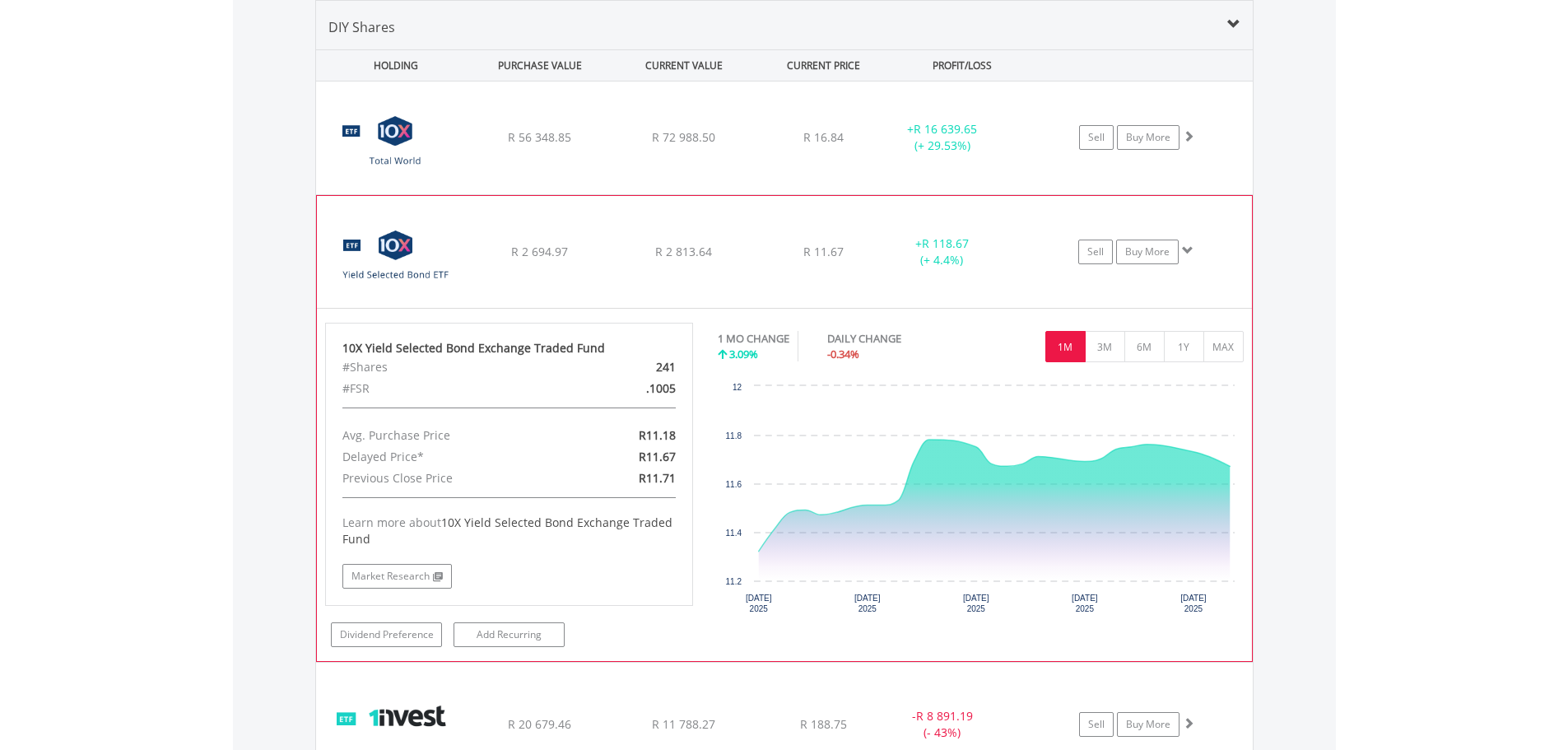
click at [612, 194] on div "﻿ 10X Yield Selected Bond Exchange Traded Fund R 2 694.97 R 2 813.64 R 11.67 + …" at bounding box center [784, 137] width 937 height 113
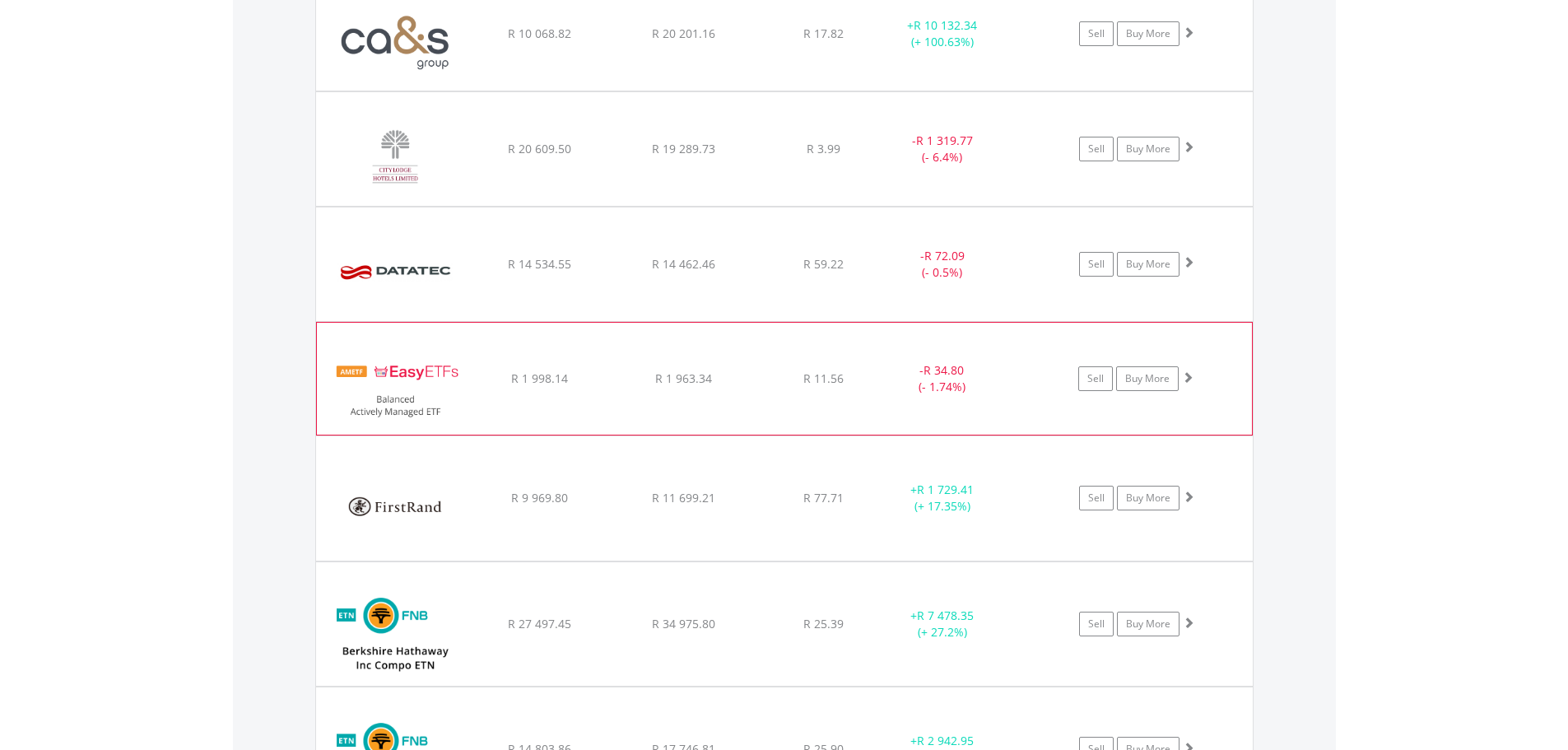
scroll to position [1780, 0]
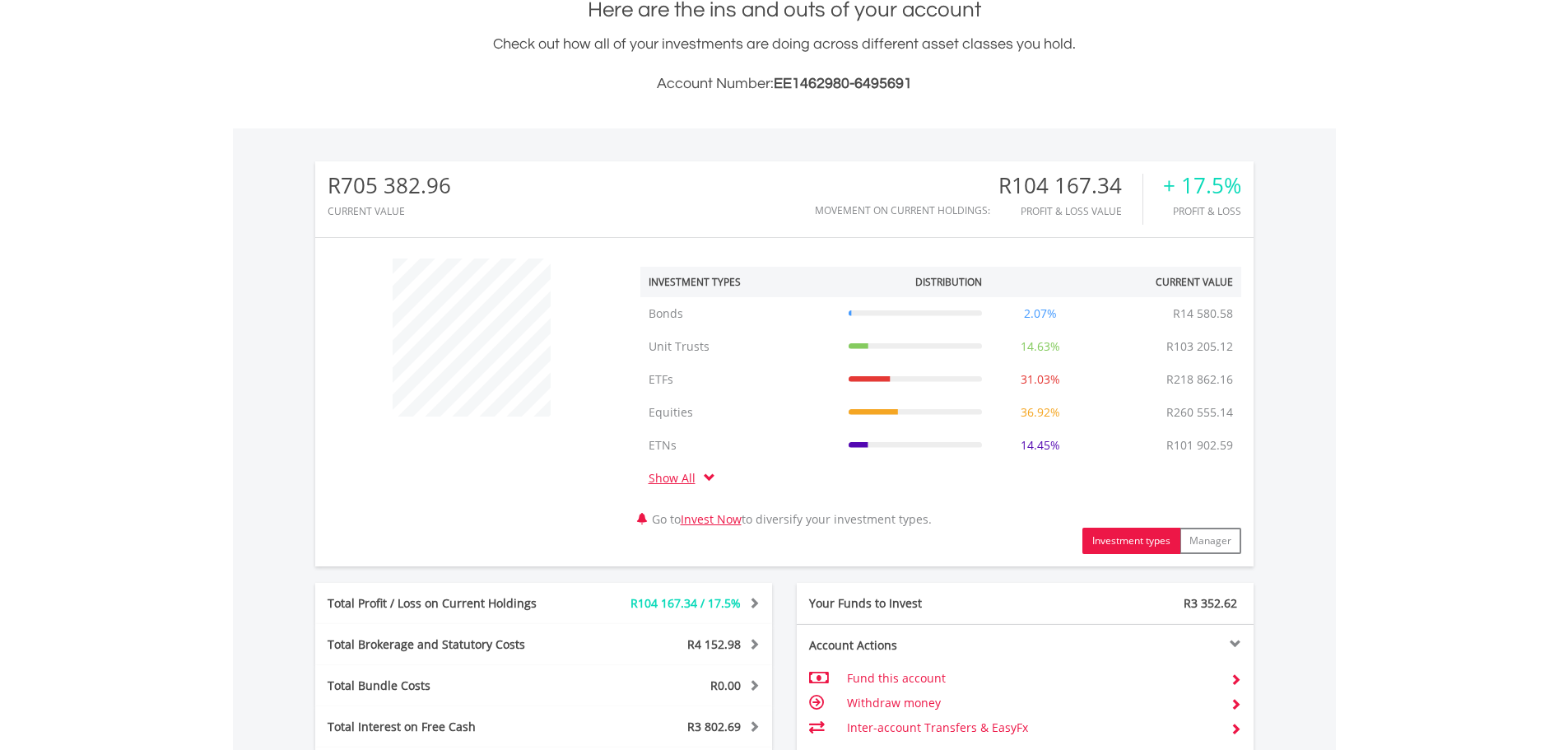
scroll to position [0, 0]
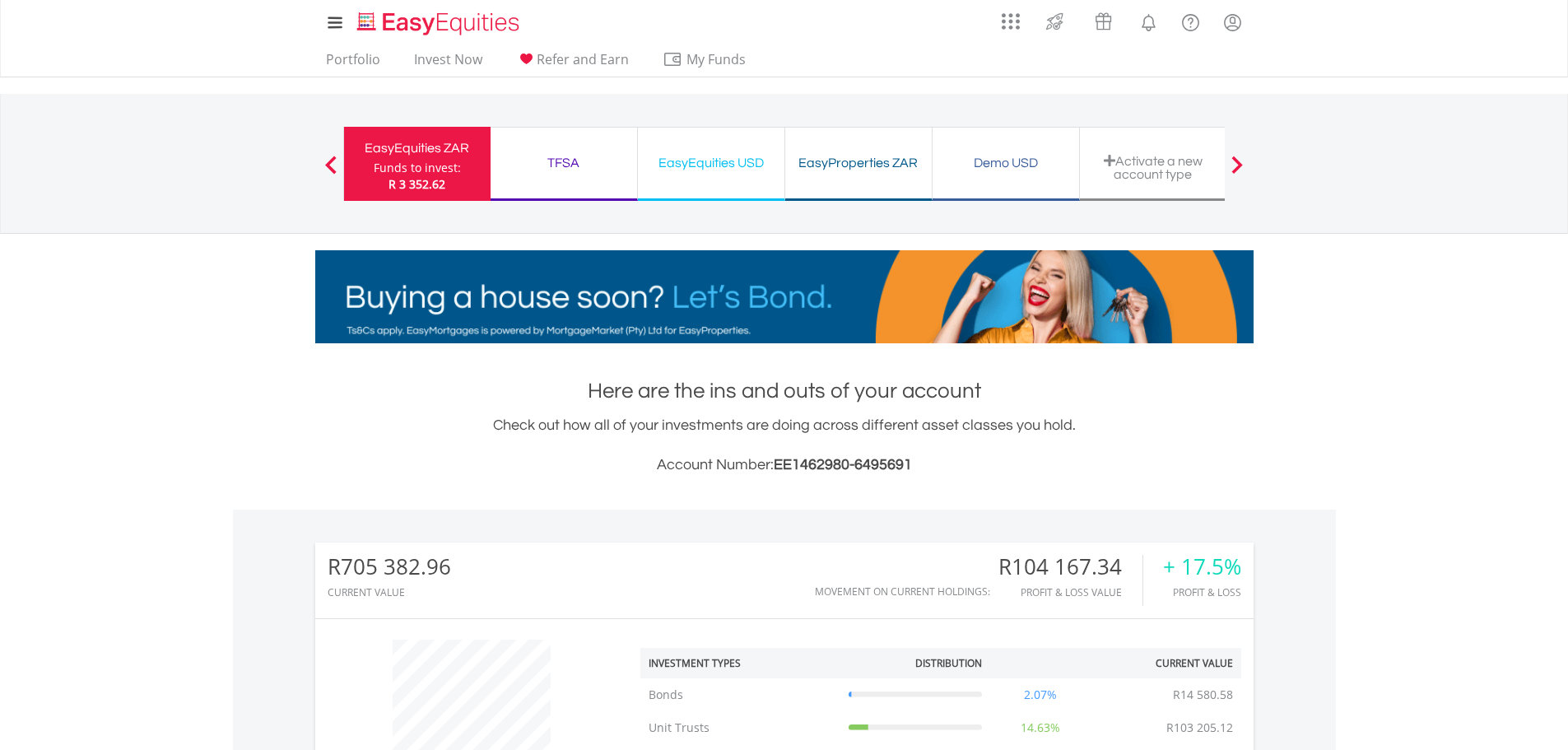
click at [859, 163] on div "EasyProperties ZAR" at bounding box center [858, 162] width 127 height 23
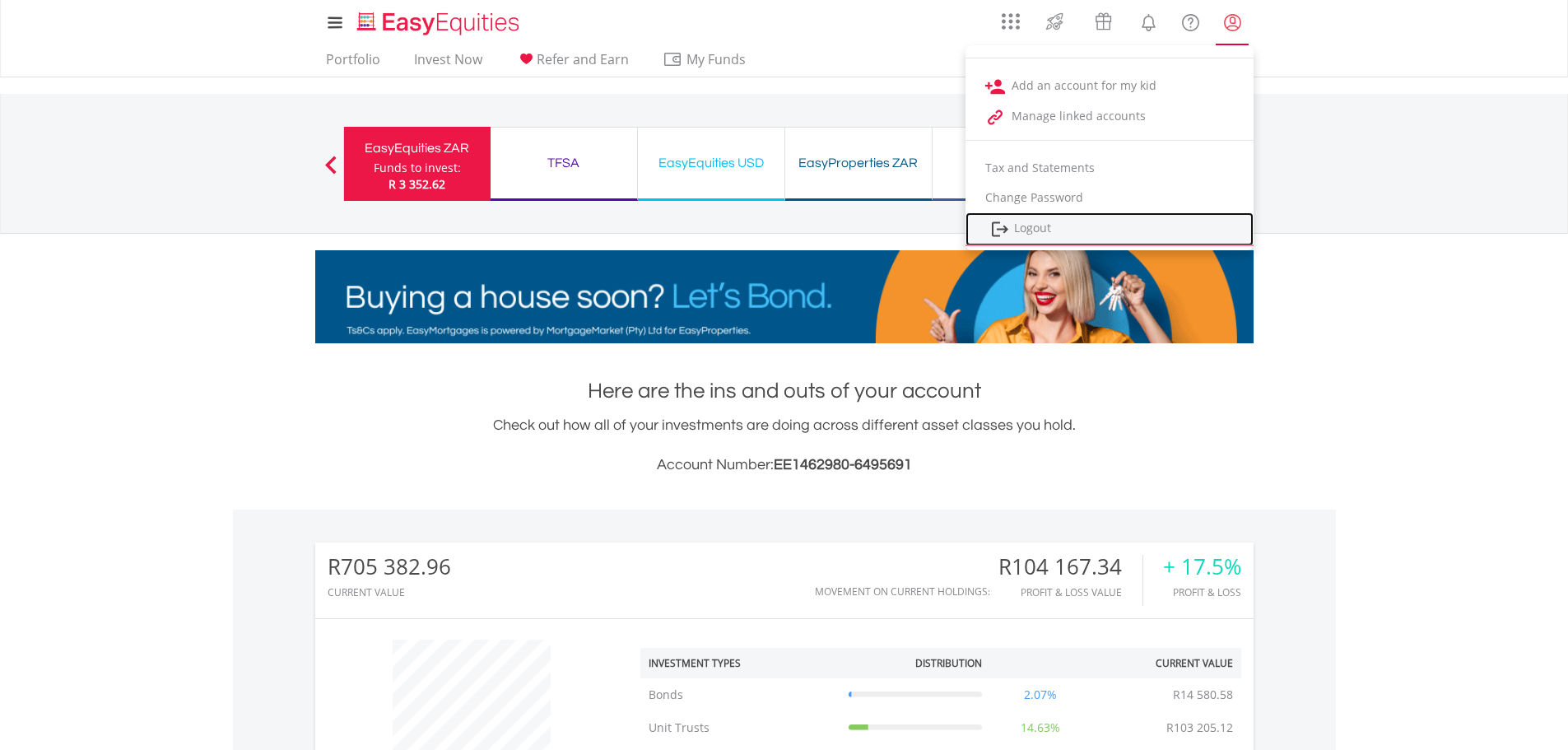
click at [1030, 223] on link "Logout" at bounding box center [1109, 229] width 288 height 34
